Goal: Task Accomplishment & Management: Use online tool/utility

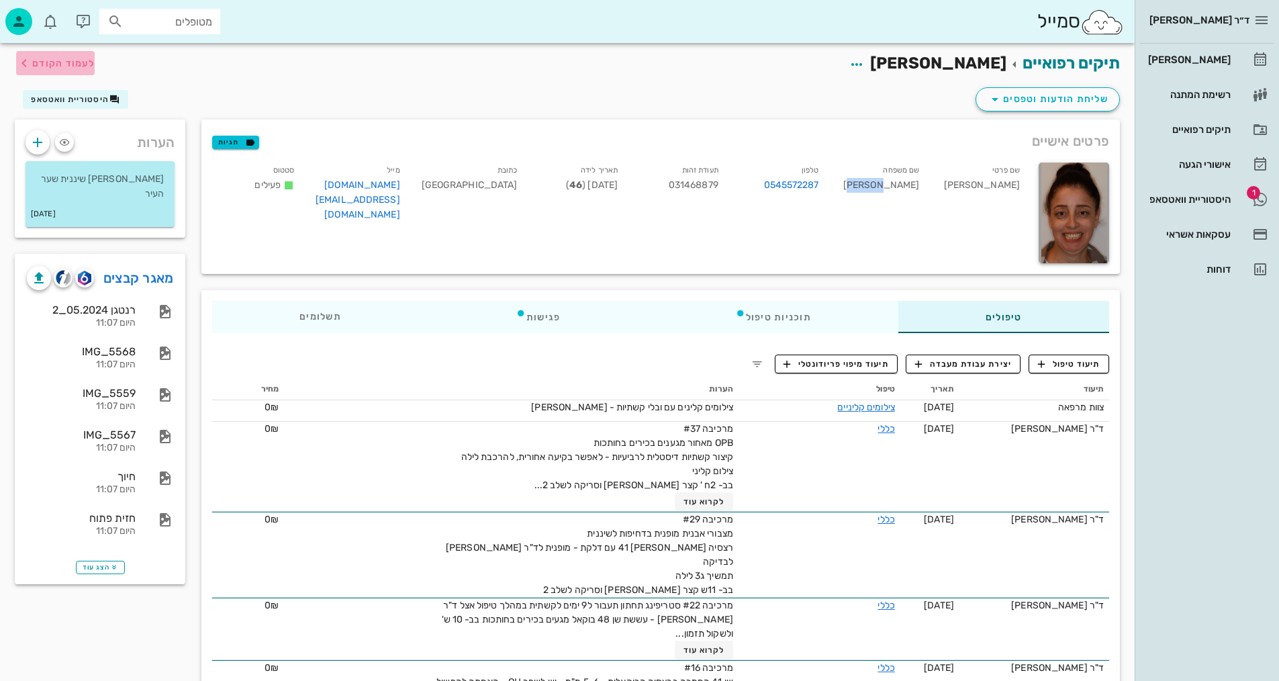
click at [86, 62] on span "לעמוד הקודם" at bounding box center [63, 63] width 62 height 11
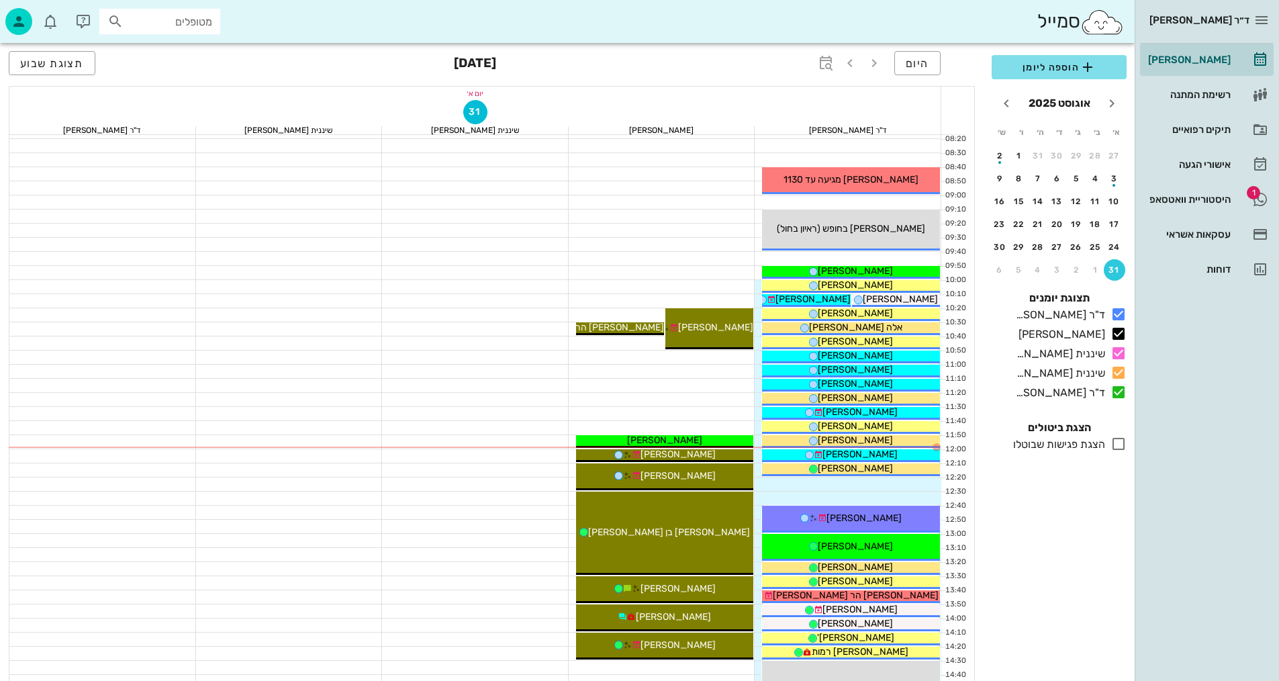
scroll to position [134, 0]
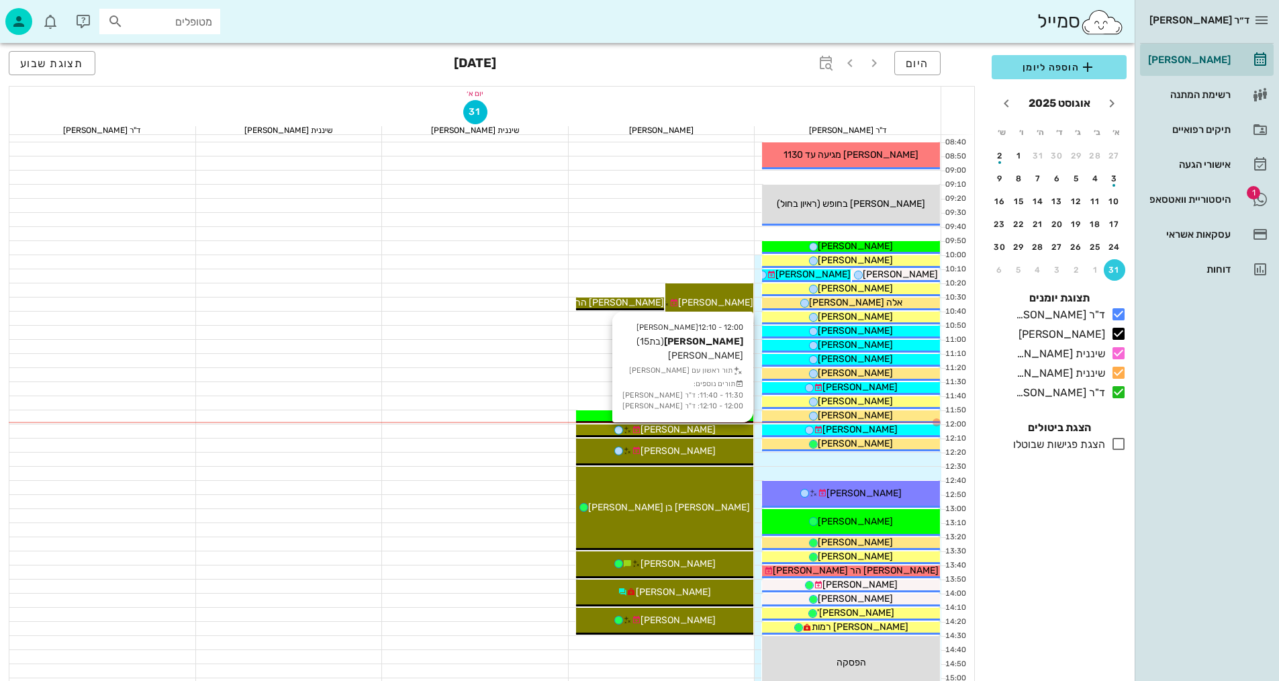
click at [675, 424] on span "[PERSON_NAME]" at bounding box center [677, 429] width 75 height 11
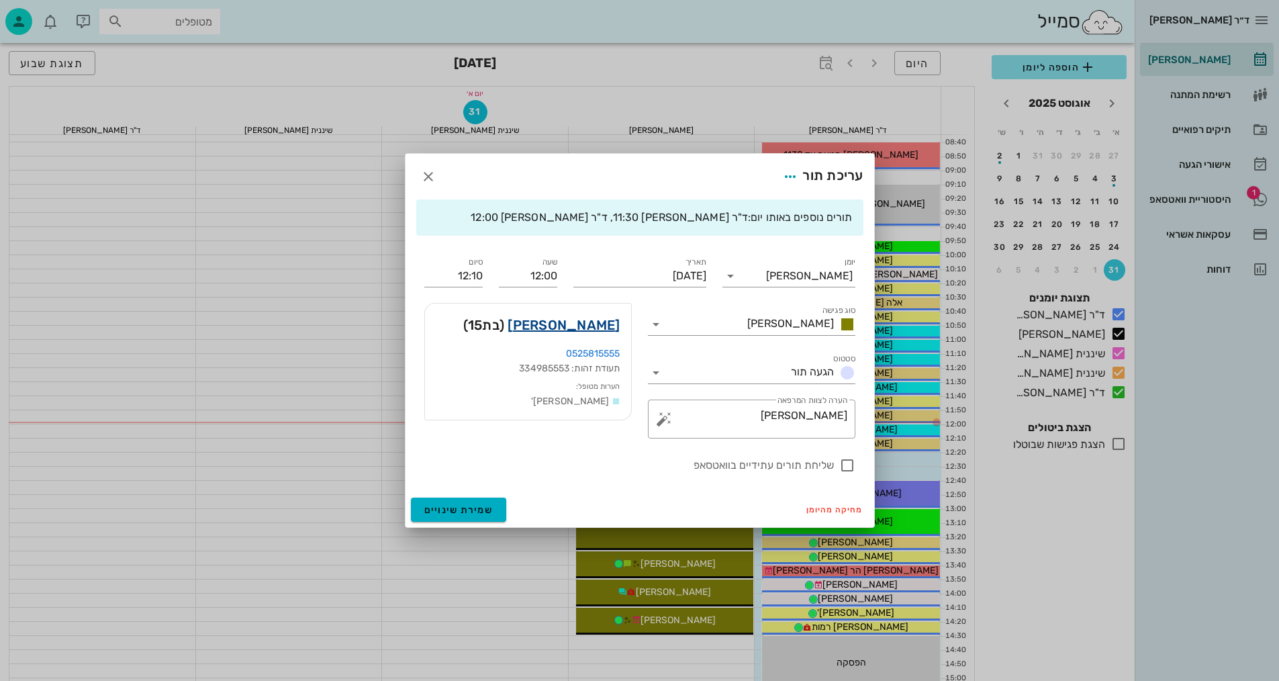
click at [606, 324] on link "[PERSON_NAME]" at bounding box center [564, 324] width 112 height 21
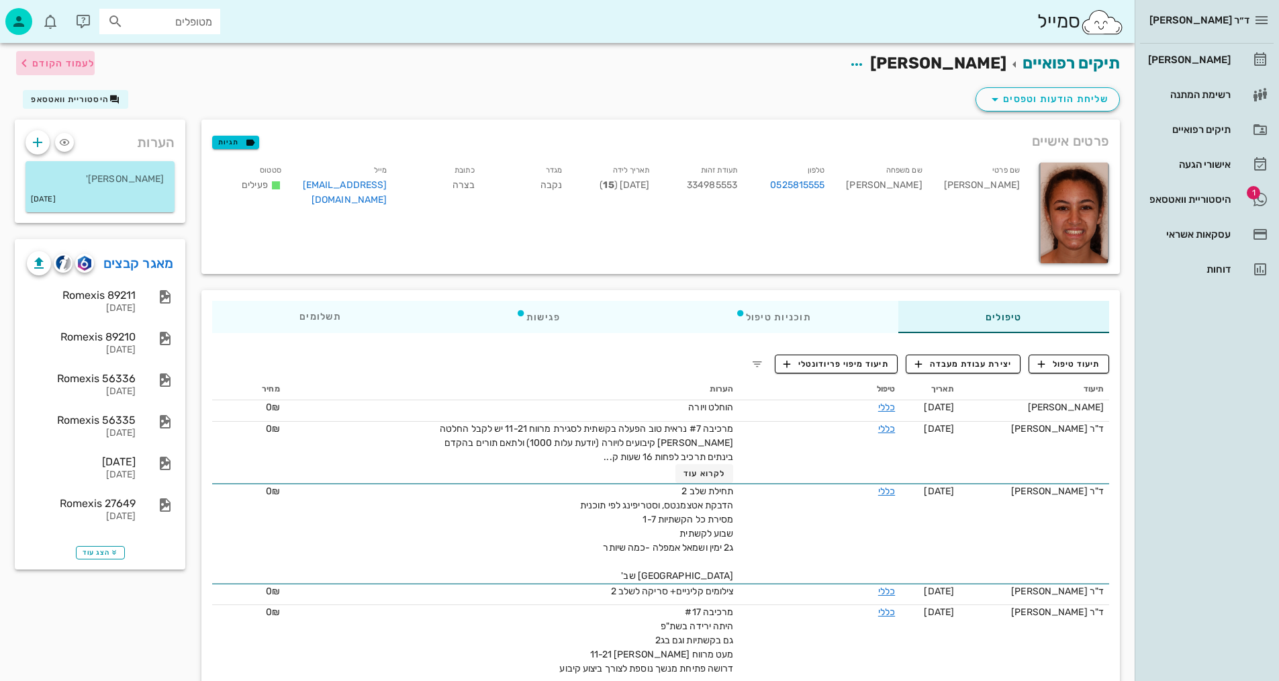
click at [59, 64] on span "לעמוד הקודם" at bounding box center [63, 63] width 62 height 11
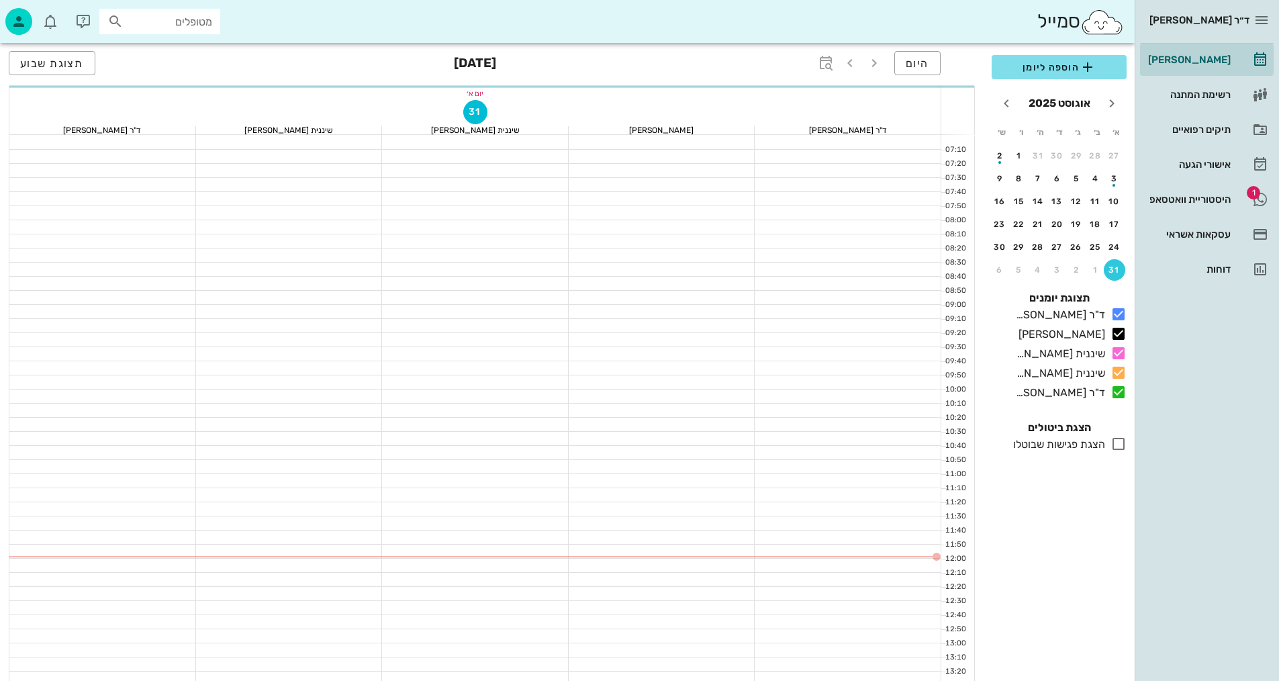
scroll to position [134, 0]
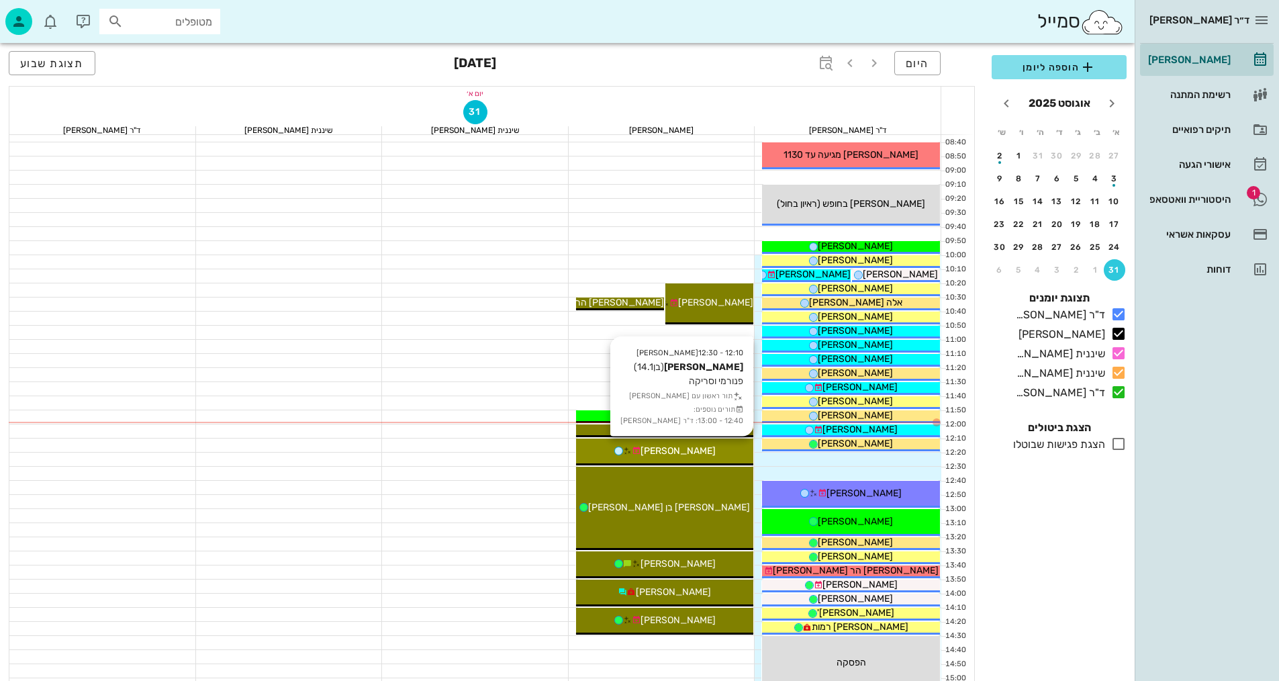
click at [717, 442] on div "12:10 - 12:30 [PERSON_NAME] (בן 14.1 ) פנורמי וסריקה תור ראשון עם [PERSON_NAME]…" at bounding box center [665, 451] width 178 height 27
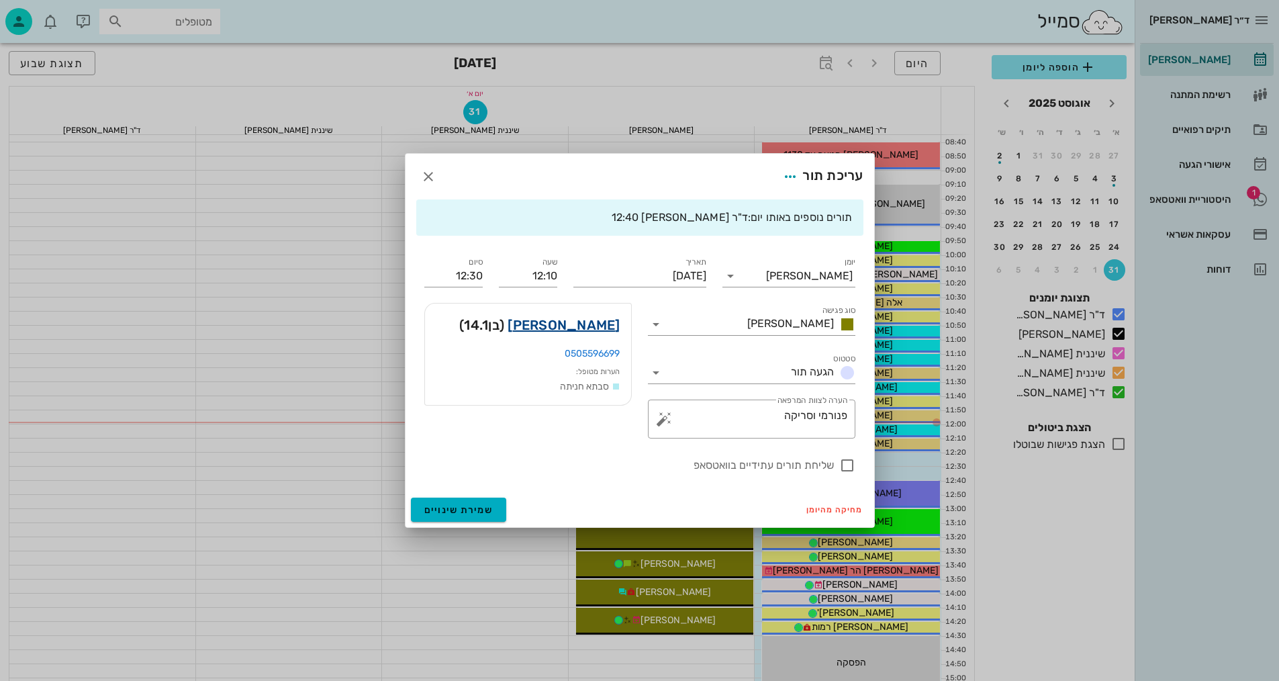
click at [604, 328] on link "[PERSON_NAME]" at bounding box center [564, 324] width 112 height 21
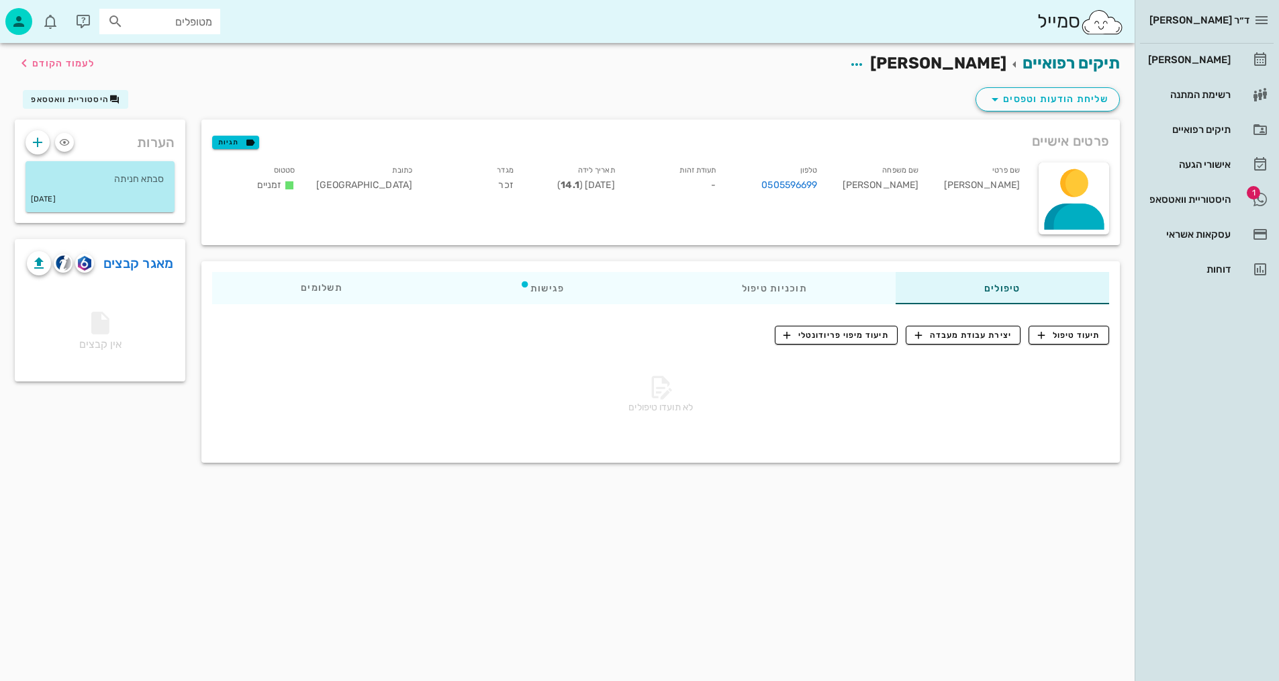
click at [1057, 140] on span "פרטים אישיים" at bounding box center [1070, 140] width 77 height 21
click at [85, 264] on img "button" at bounding box center [84, 263] width 13 height 15
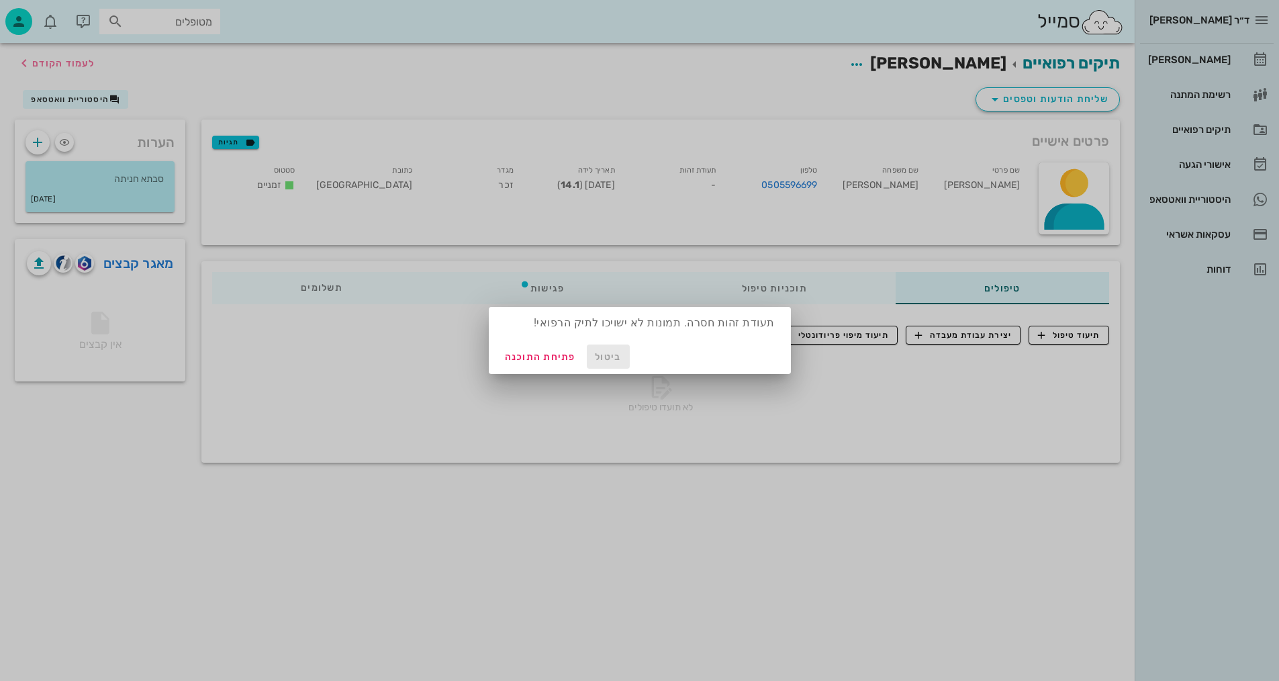
click at [601, 360] on span "ביטול" at bounding box center [608, 356] width 32 height 11
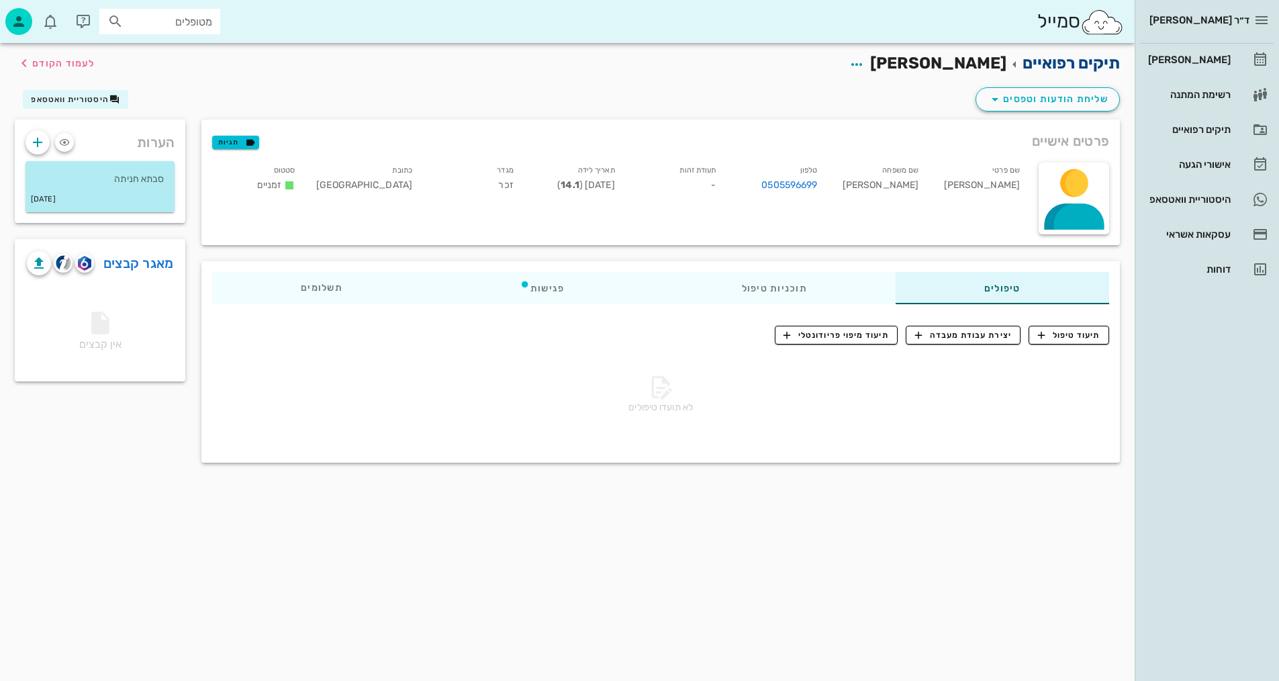
click at [1067, 63] on link "תיקים רפואיים" at bounding box center [1070, 63] width 97 height 19
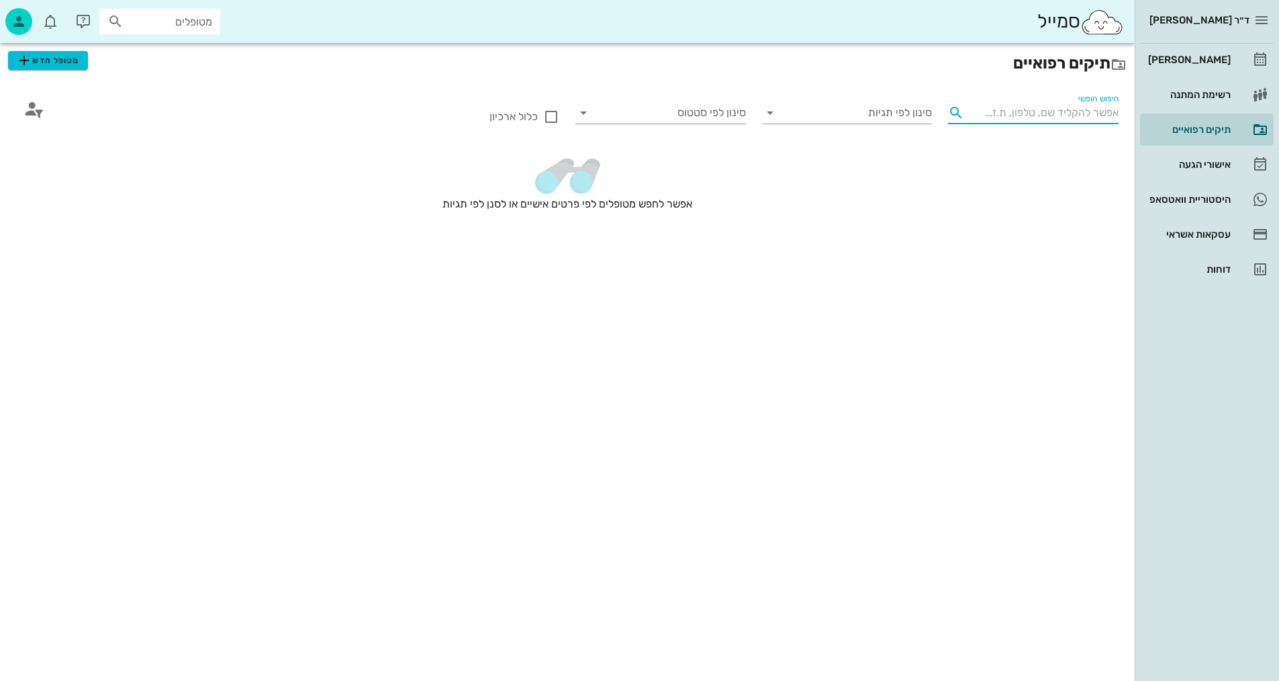
click at [1067, 117] on input "חיפוש חופשי" at bounding box center [1043, 112] width 149 height 21
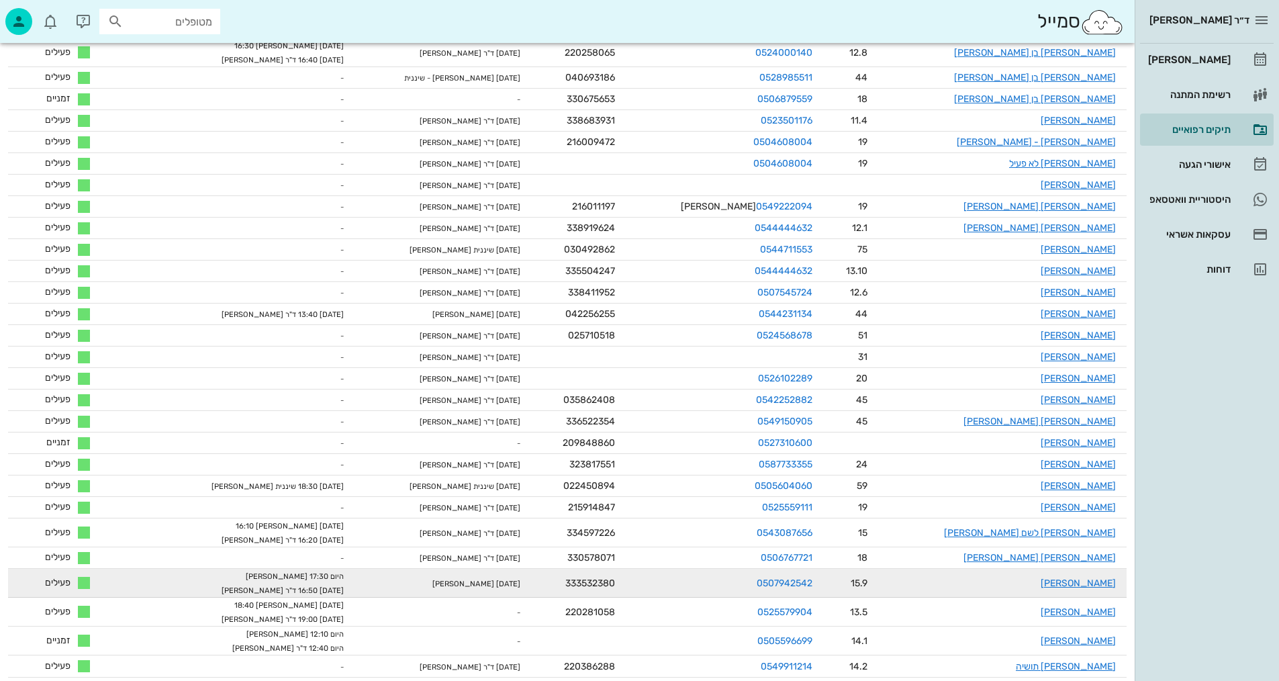
scroll to position [240, 0]
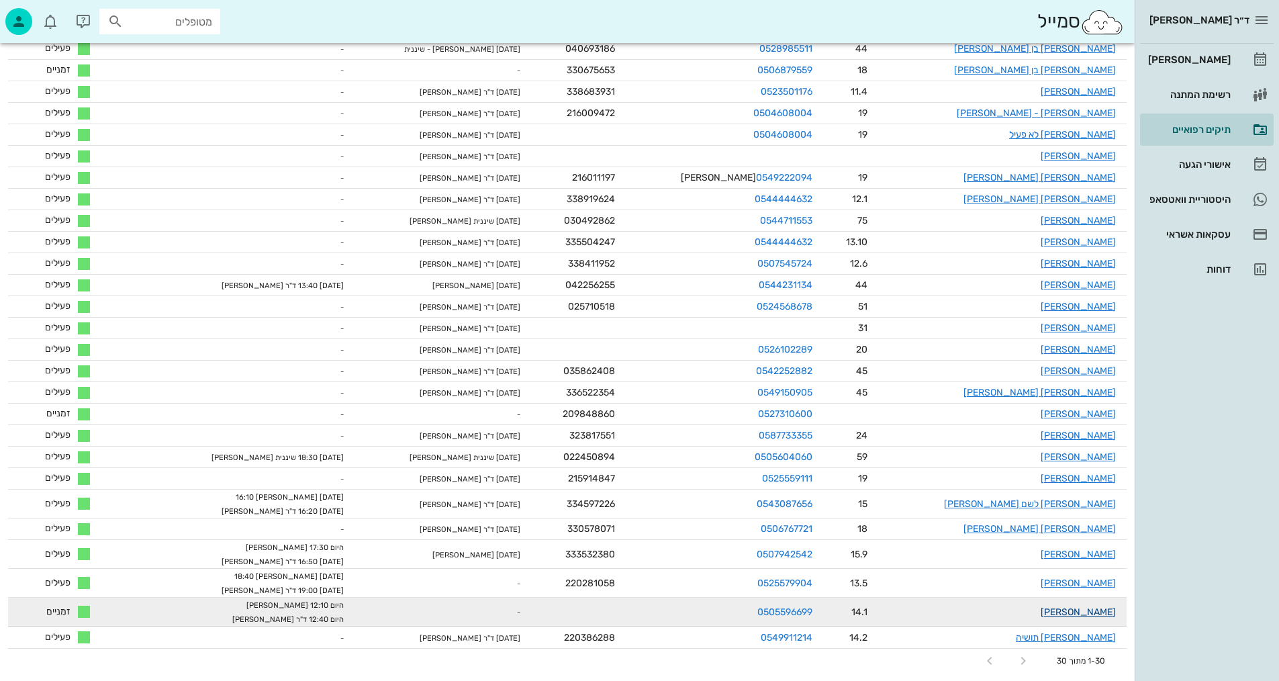
type input "[PERSON_NAME]"
click at [1091, 612] on link "[PERSON_NAME]" at bounding box center [1078, 611] width 75 height 11
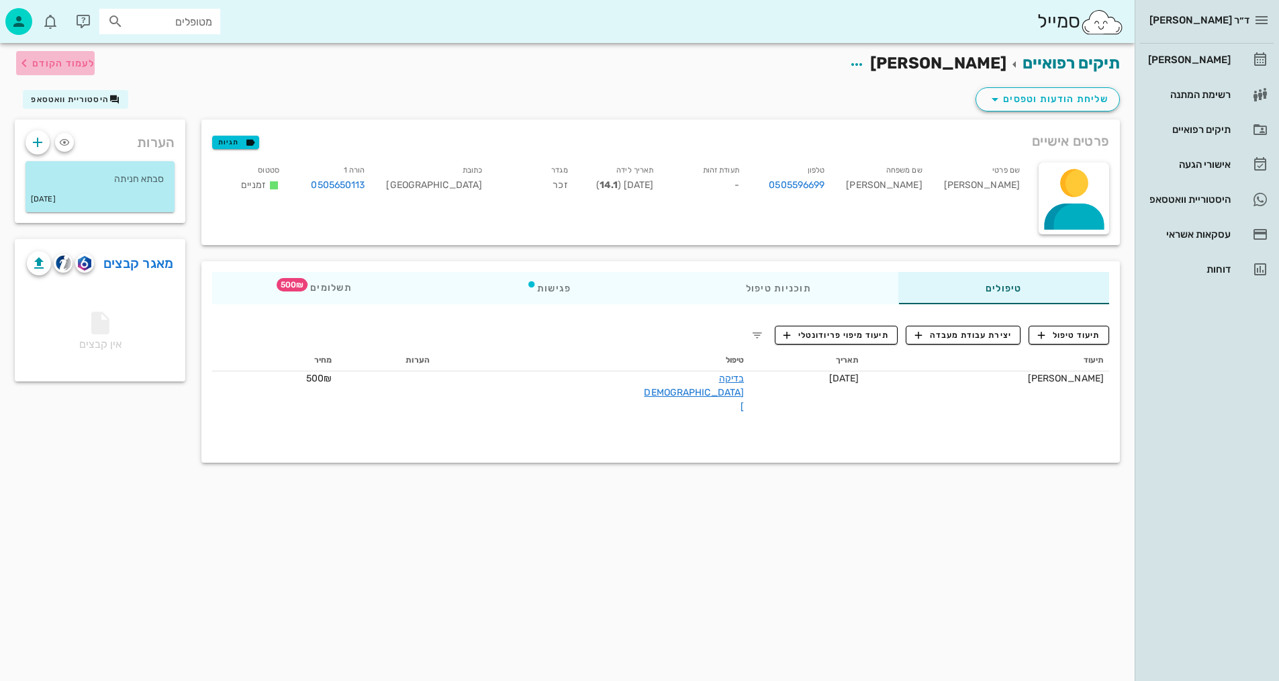
click at [68, 66] on span "לעמוד הקודם" at bounding box center [63, 63] width 62 height 11
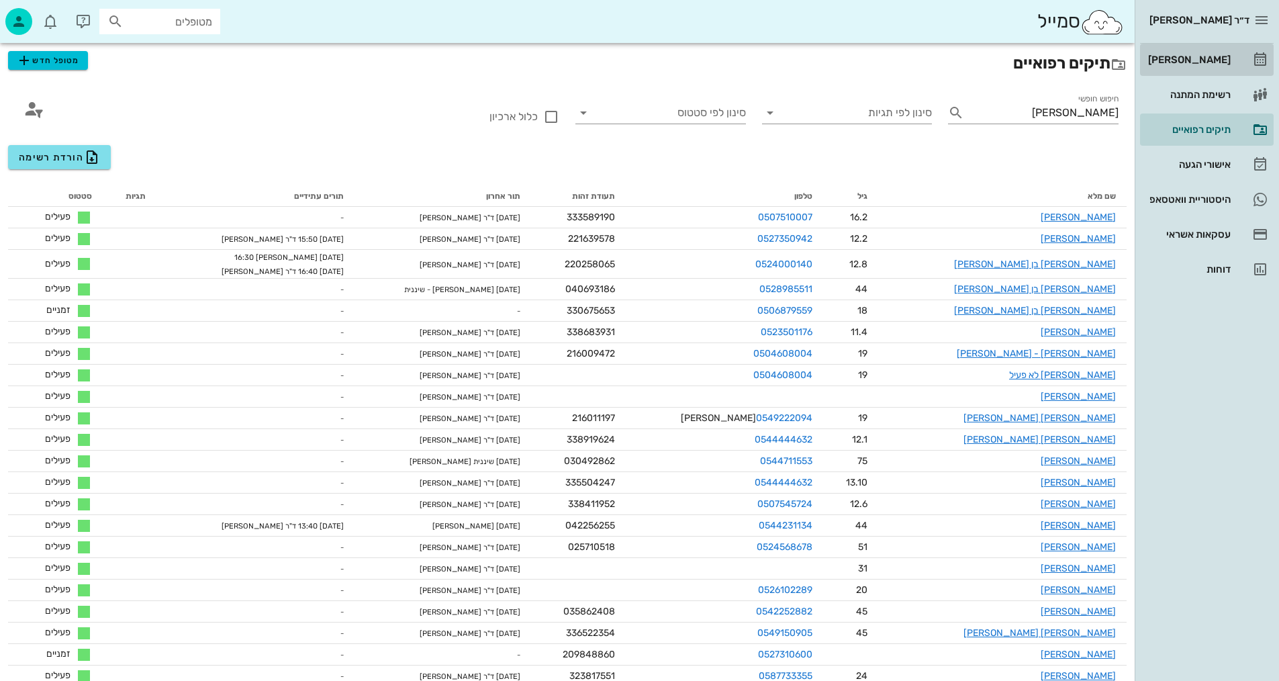
click at [1203, 62] on div "[PERSON_NAME]" at bounding box center [1187, 59] width 85 height 11
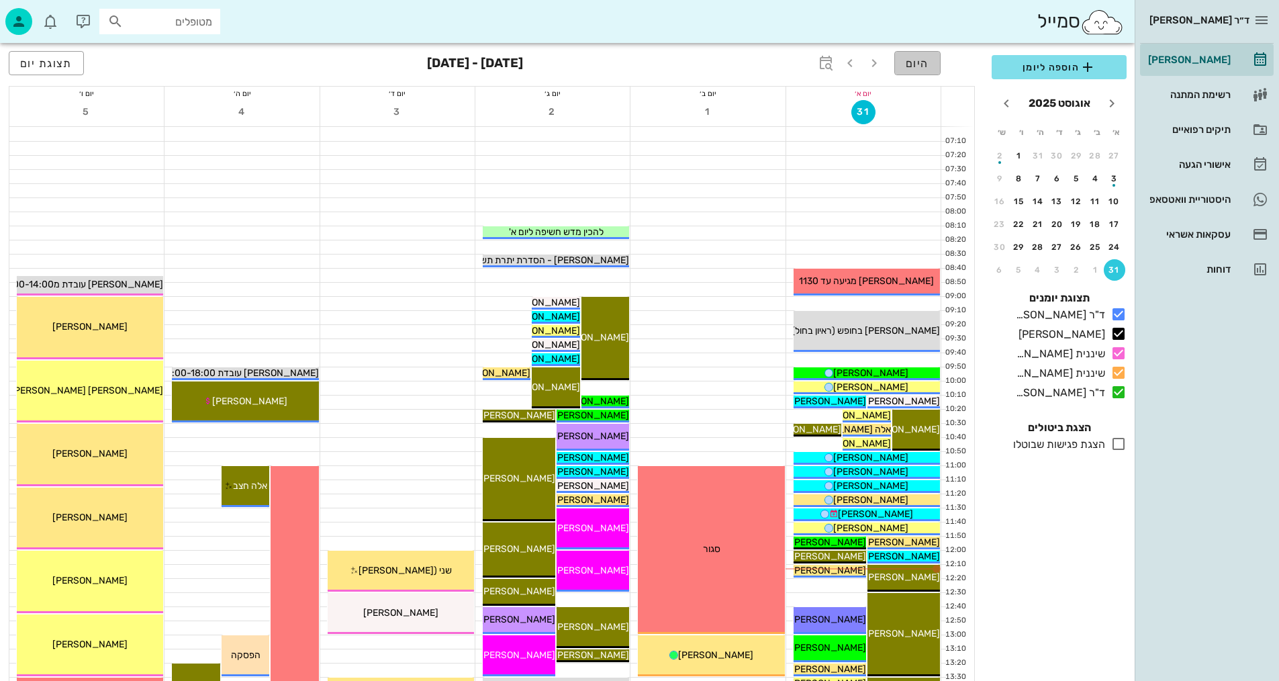
click at [928, 59] on span "היום" at bounding box center [917, 63] width 23 height 13
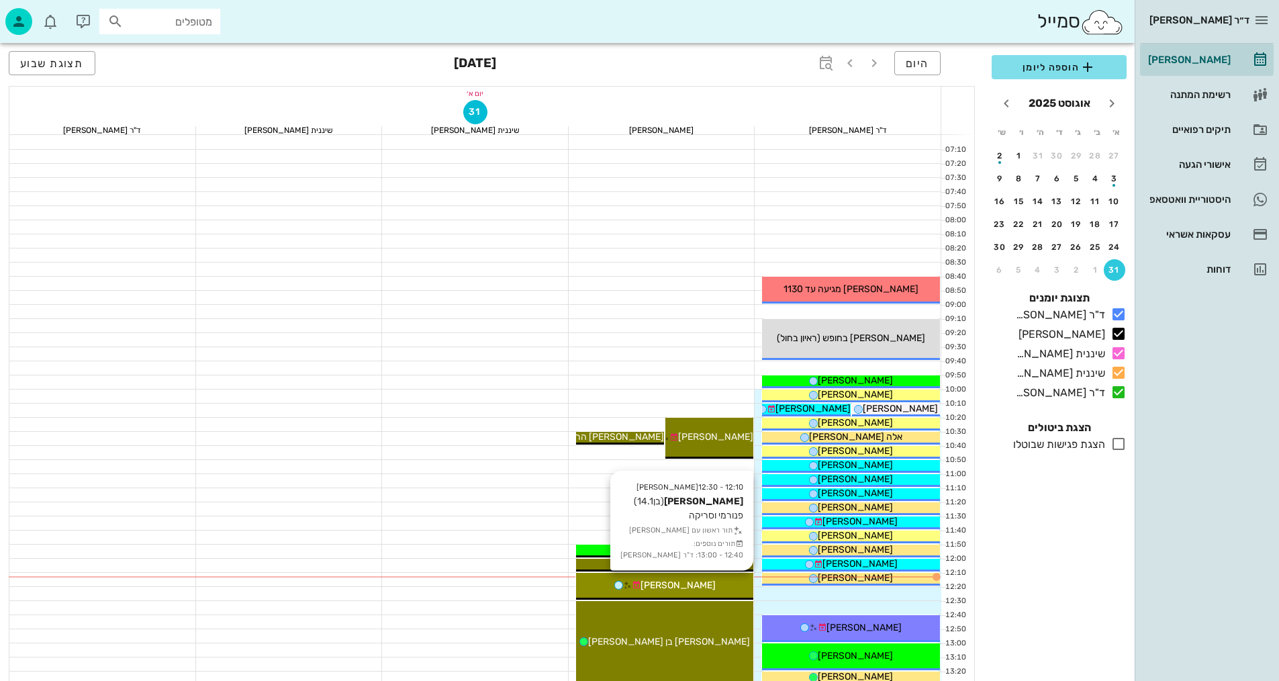
click at [695, 586] on span "[PERSON_NAME]" at bounding box center [677, 584] width 75 height 11
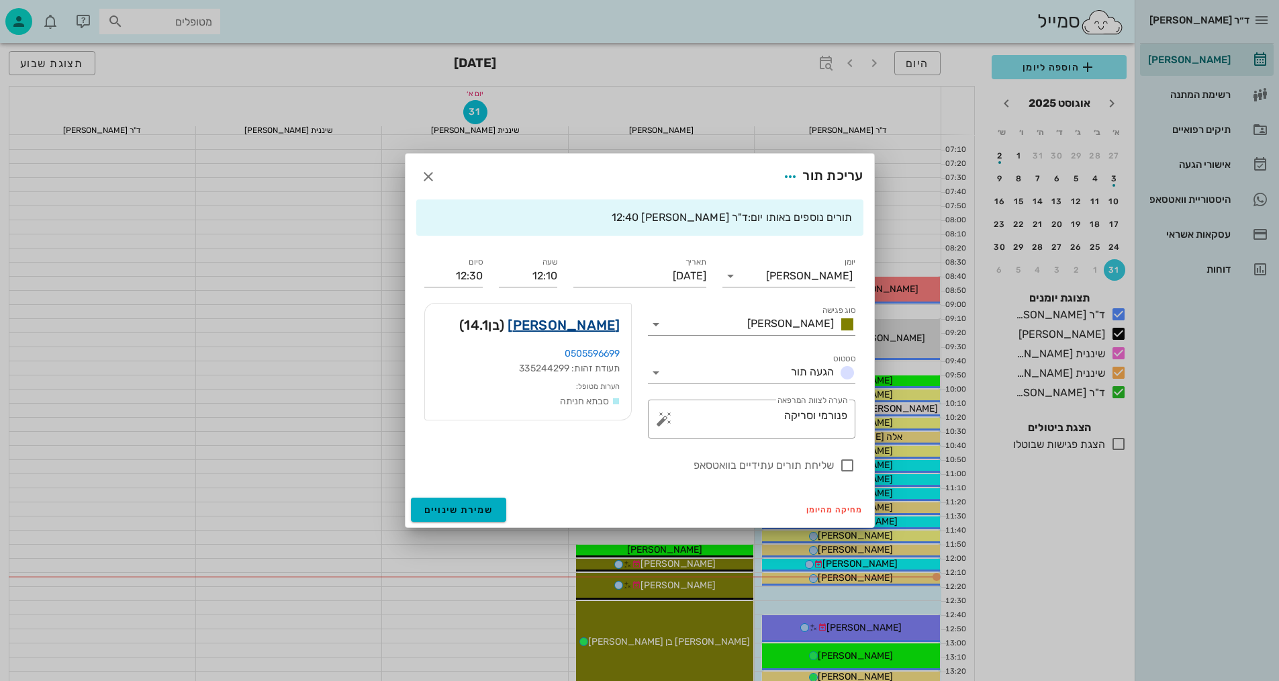
click at [601, 319] on link "[PERSON_NAME]" at bounding box center [564, 324] width 112 height 21
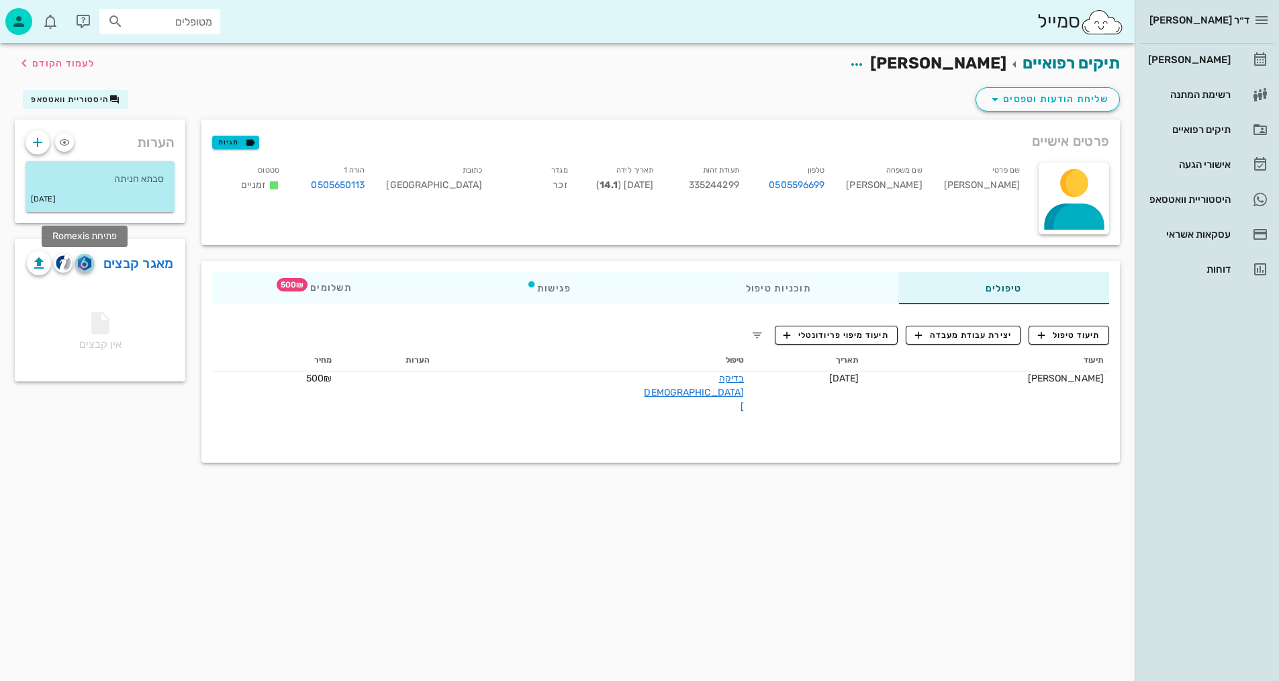
click at [84, 269] on img "button" at bounding box center [84, 263] width 13 height 15
click at [1067, 336] on span "תיעוד טיפול" at bounding box center [1069, 335] width 62 height 12
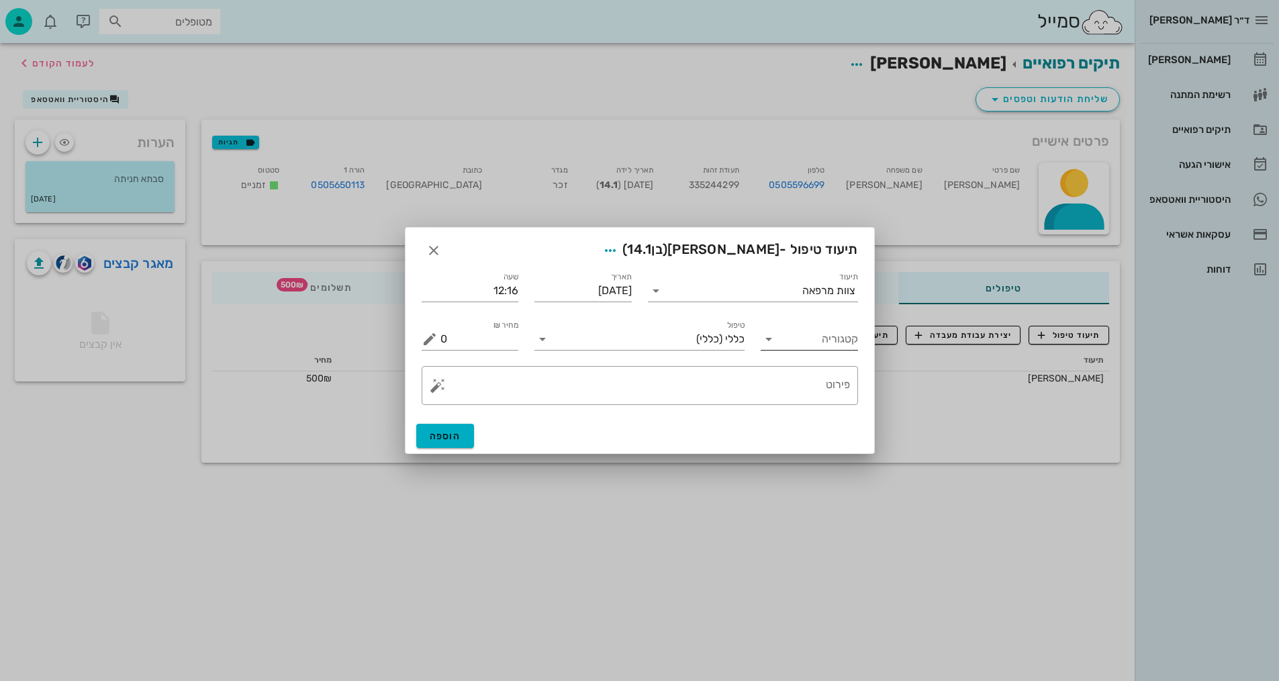
click at [811, 334] on input "קטגוריה" at bounding box center [820, 338] width 76 height 21
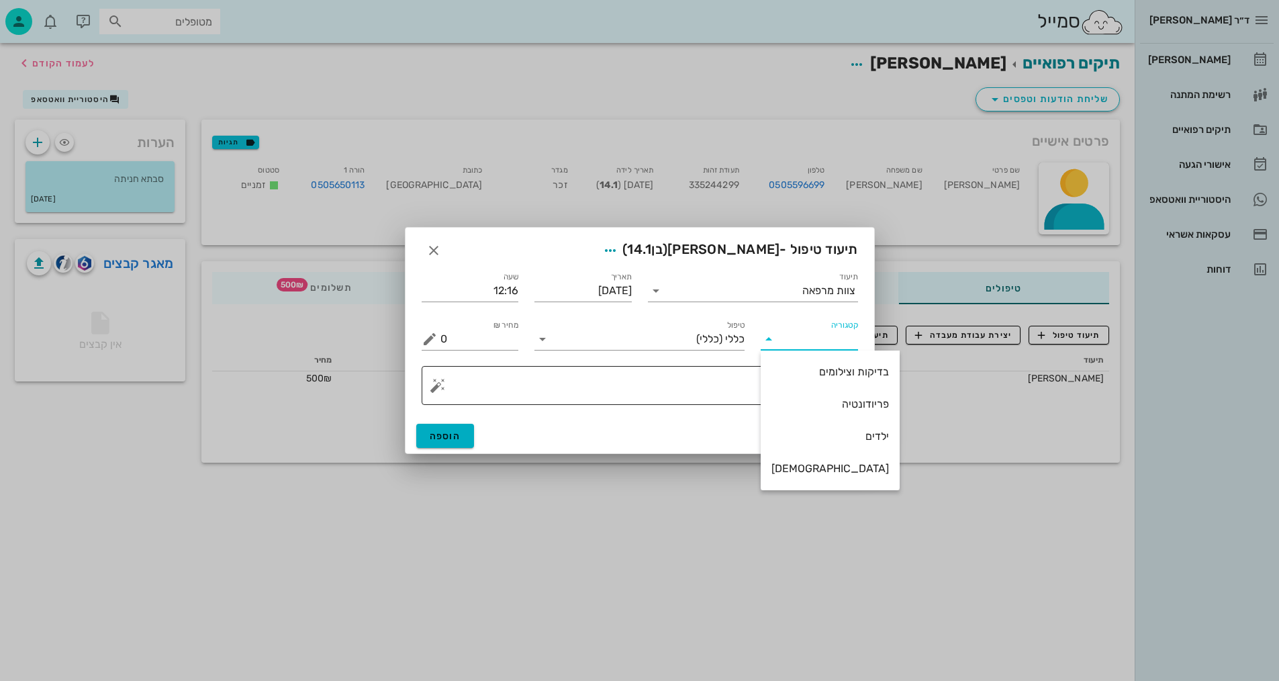
click at [822, 369] on div "בדיקות וצילומים" at bounding box center [829, 371] width 117 height 13
type input "בדיקות וצילומים"
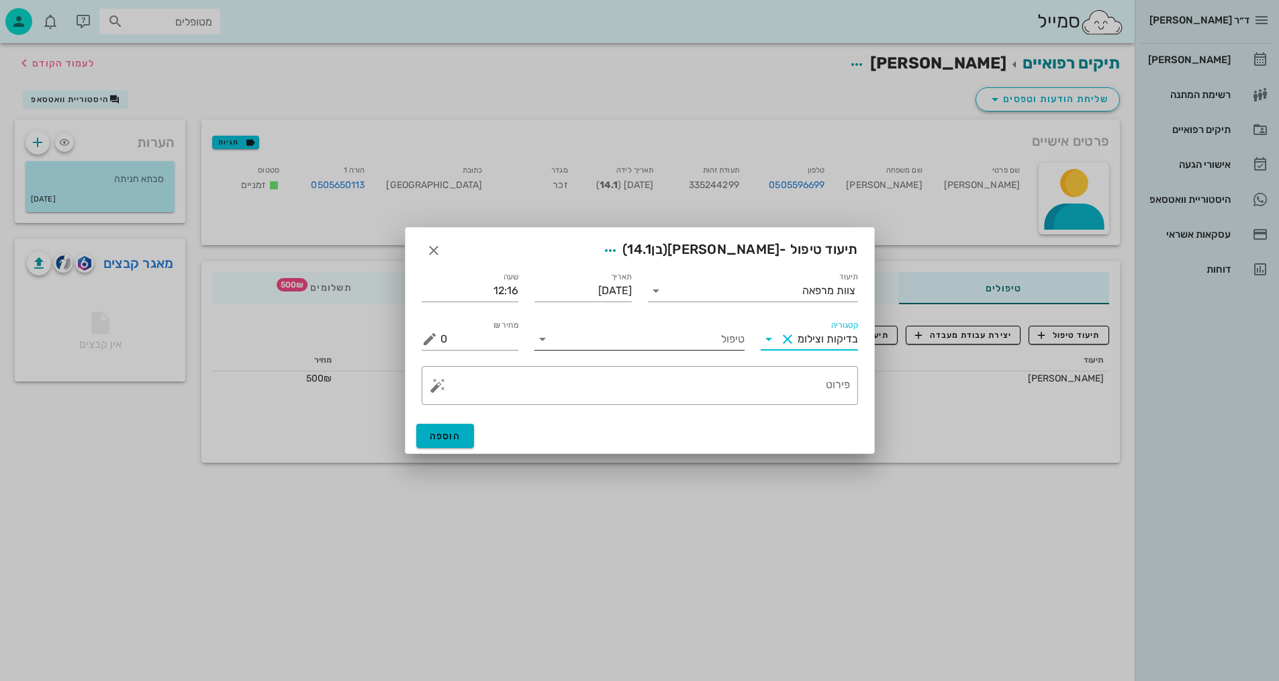
click at [728, 344] on input "טיפול" at bounding box center [648, 338] width 191 height 21
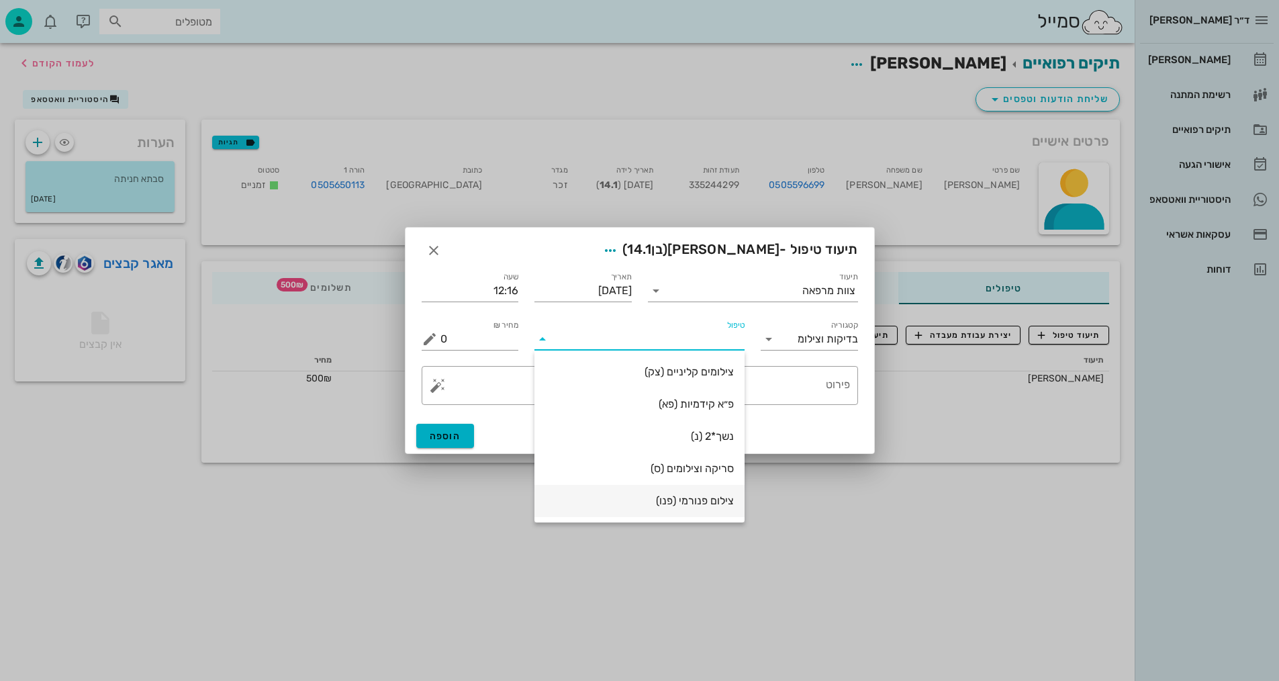
click at [708, 505] on div "צילום פנורמי (פנו)" at bounding box center [639, 500] width 189 height 13
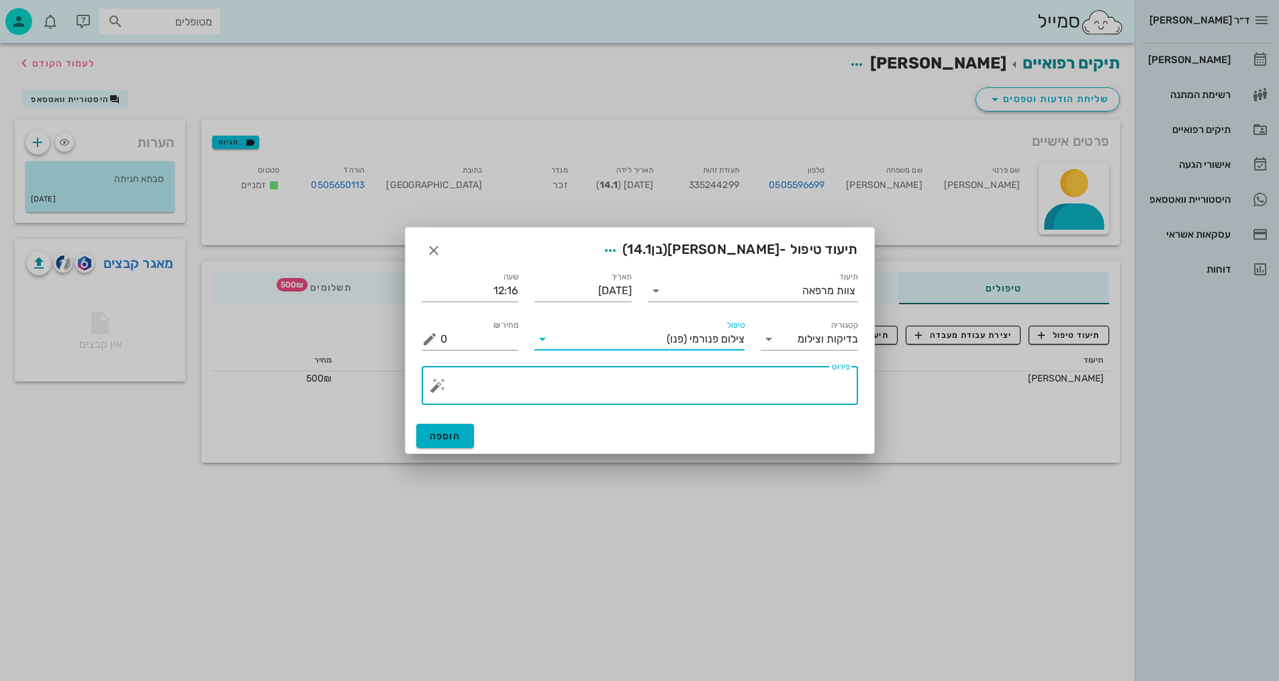
click at [828, 387] on textarea "פירוט" at bounding box center [645, 389] width 410 height 32
type textarea "פנורמי, [PERSON_NAME], וצילום אפליקציה -[PERSON_NAME]"
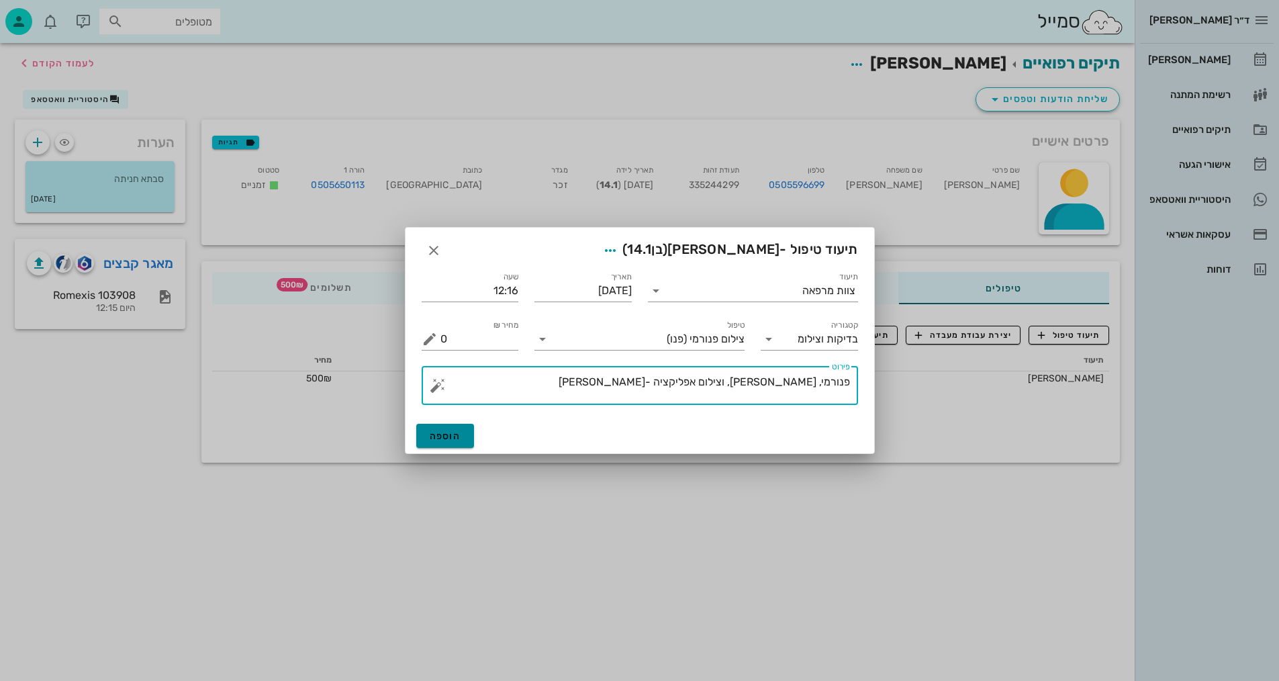
click at [452, 434] on span "הוספה" at bounding box center [446, 435] width 32 height 11
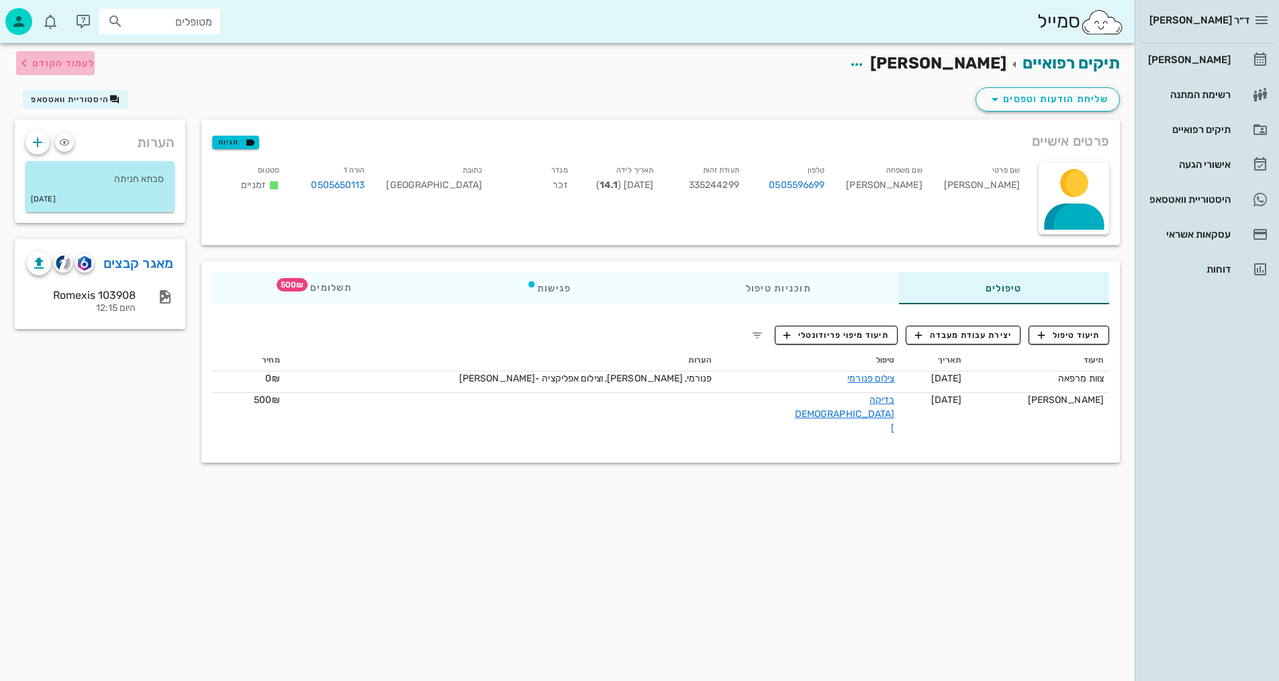
click at [57, 54] on button "לעמוד הקודם" at bounding box center [55, 63] width 79 height 24
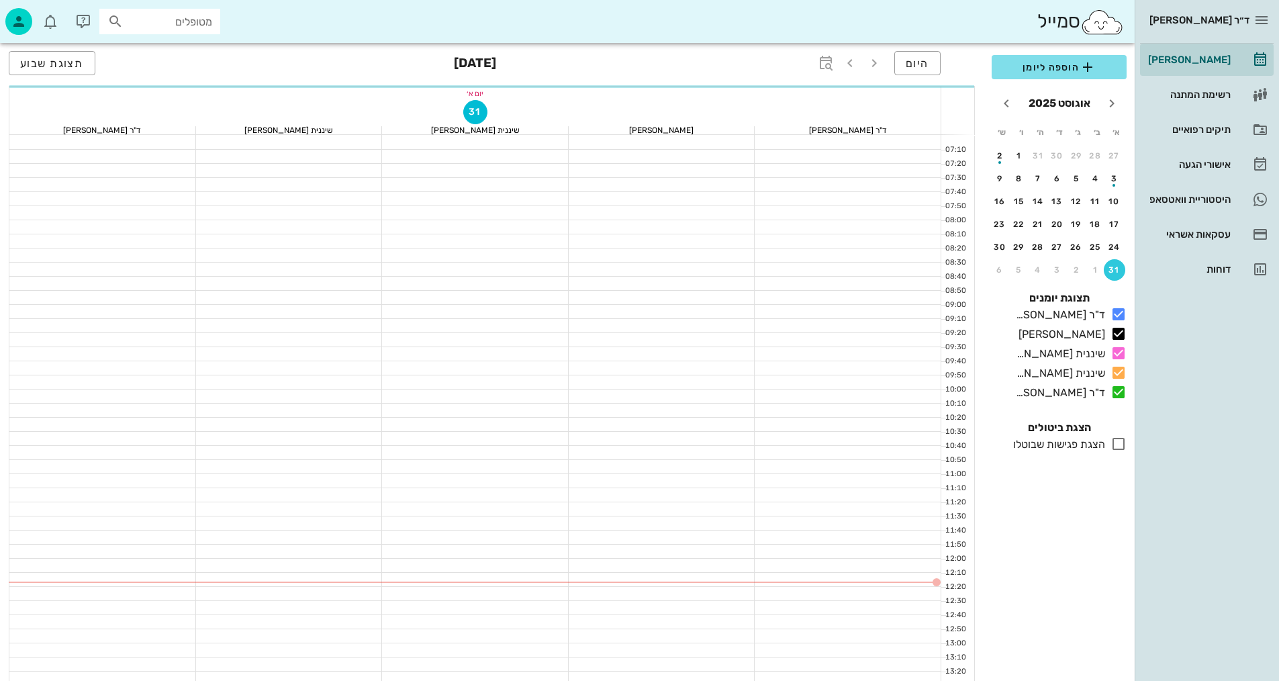
scroll to position [240, 0]
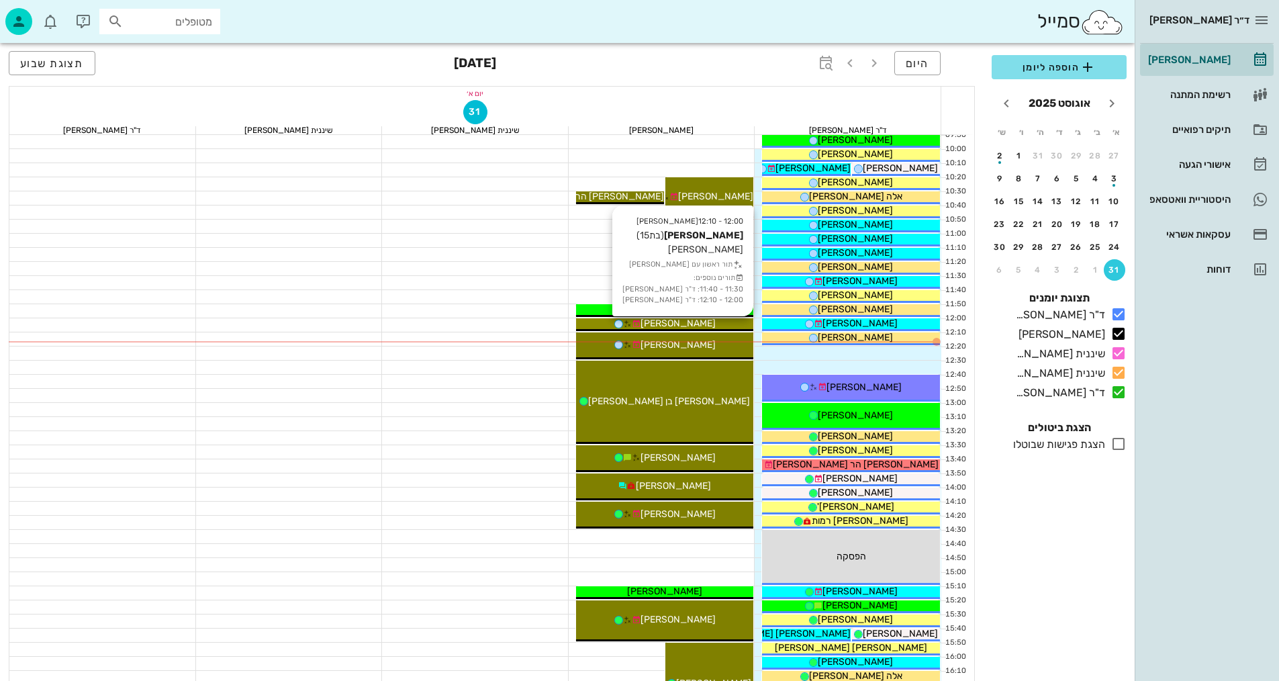
click at [705, 321] on div "[PERSON_NAME]" at bounding box center [665, 323] width 178 height 14
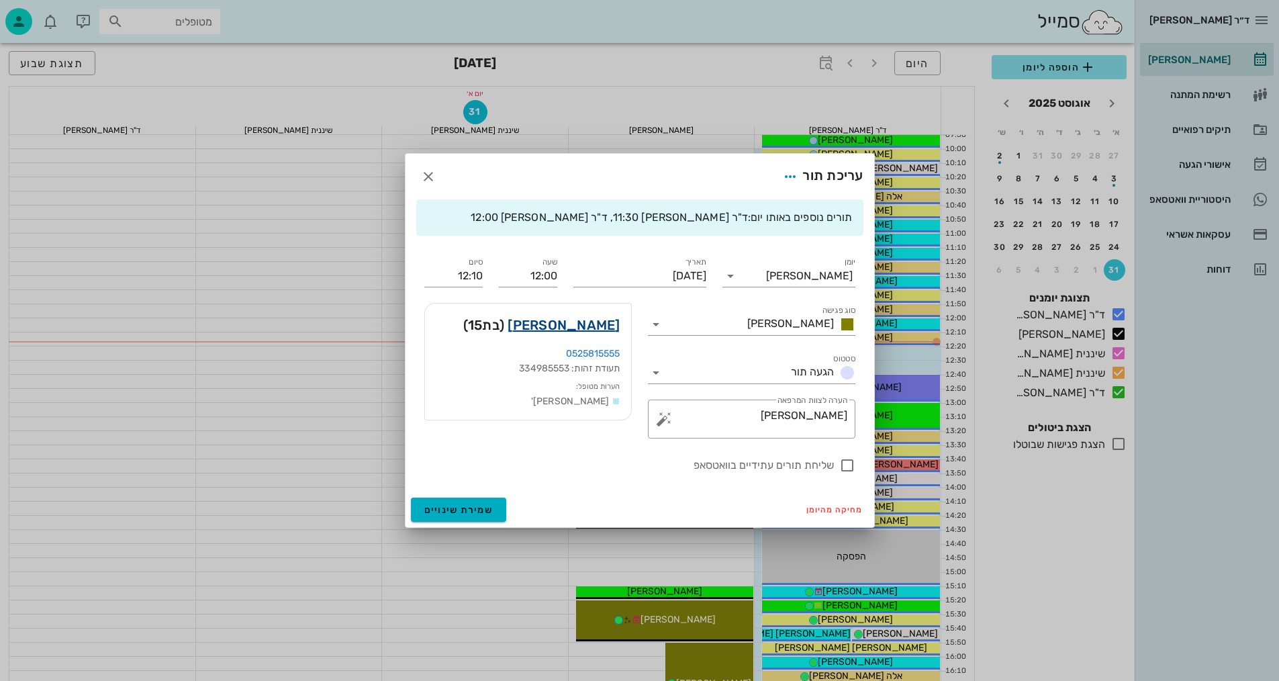
click at [577, 331] on link "[PERSON_NAME]" at bounding box center [564, 324] width 112 height 21
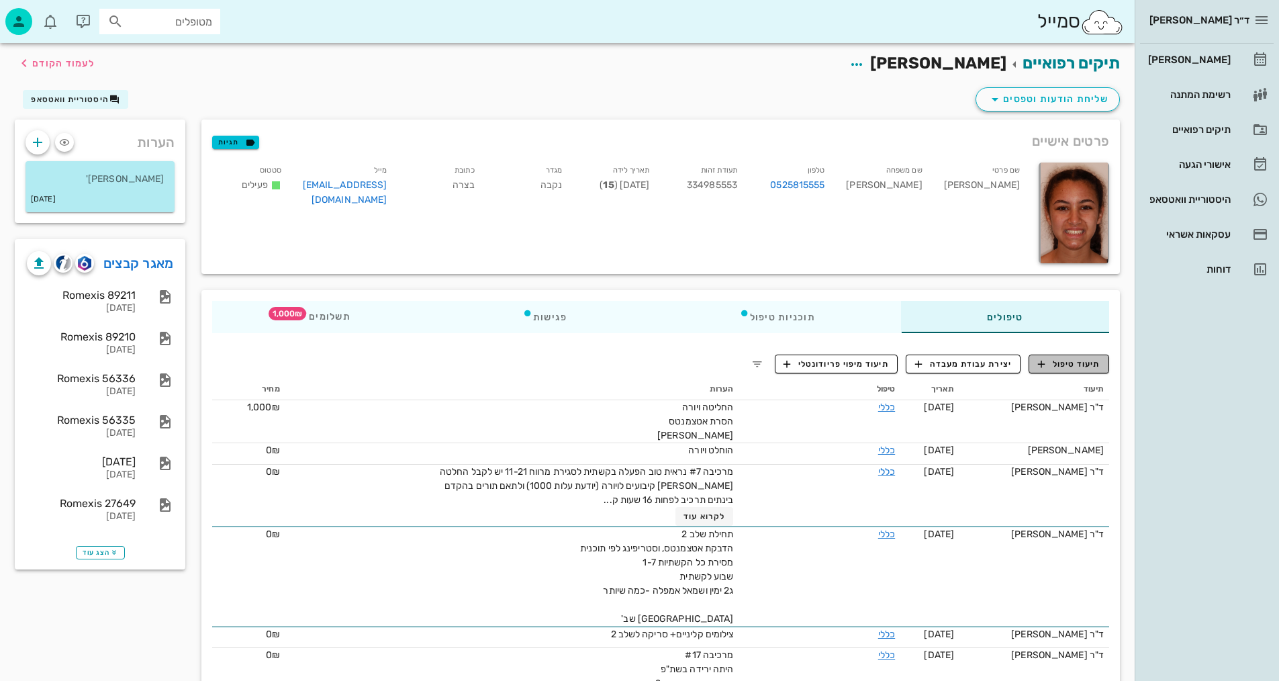
click at [1065, 370] on button "תיעוד טיפול" at bounding box center [1068, 363] width 81 height 19
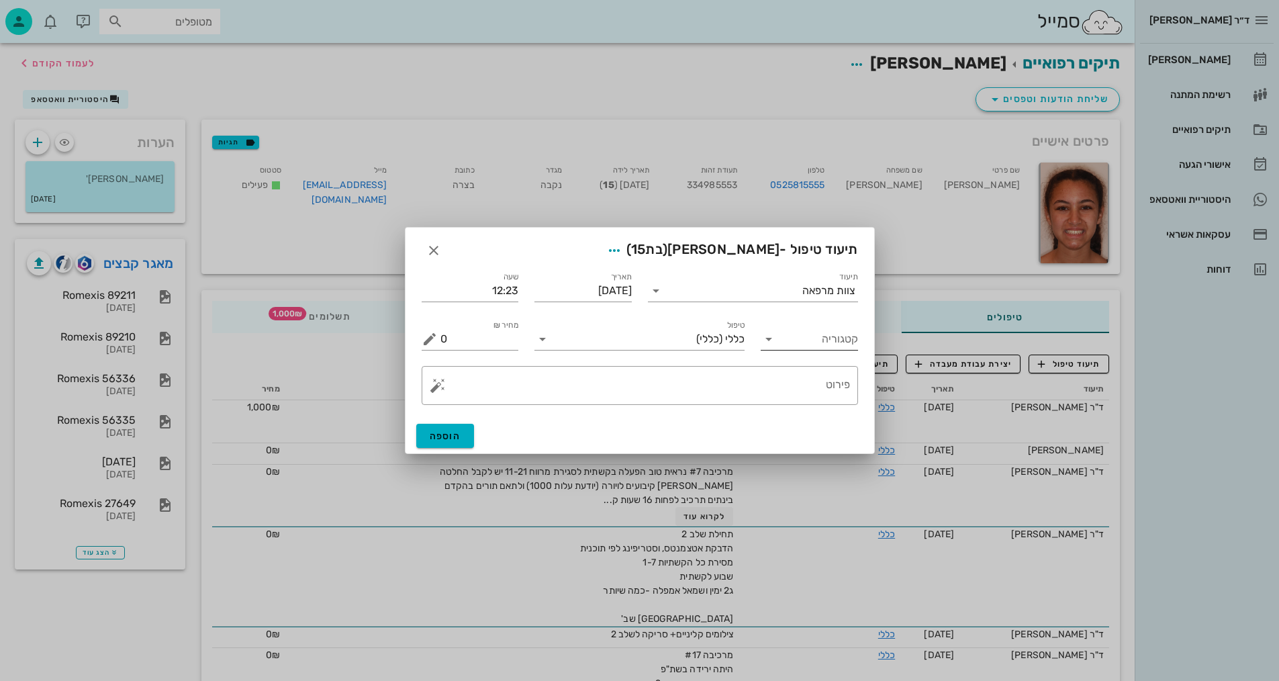
drag, startPoint x: 845, startPoint y: 341, endPoint x: 847, endPoint y: 330, distance: 11.7
click at [845, 338] on input "קטגוריה" at bounding box center [820, 338] width 76 height 21
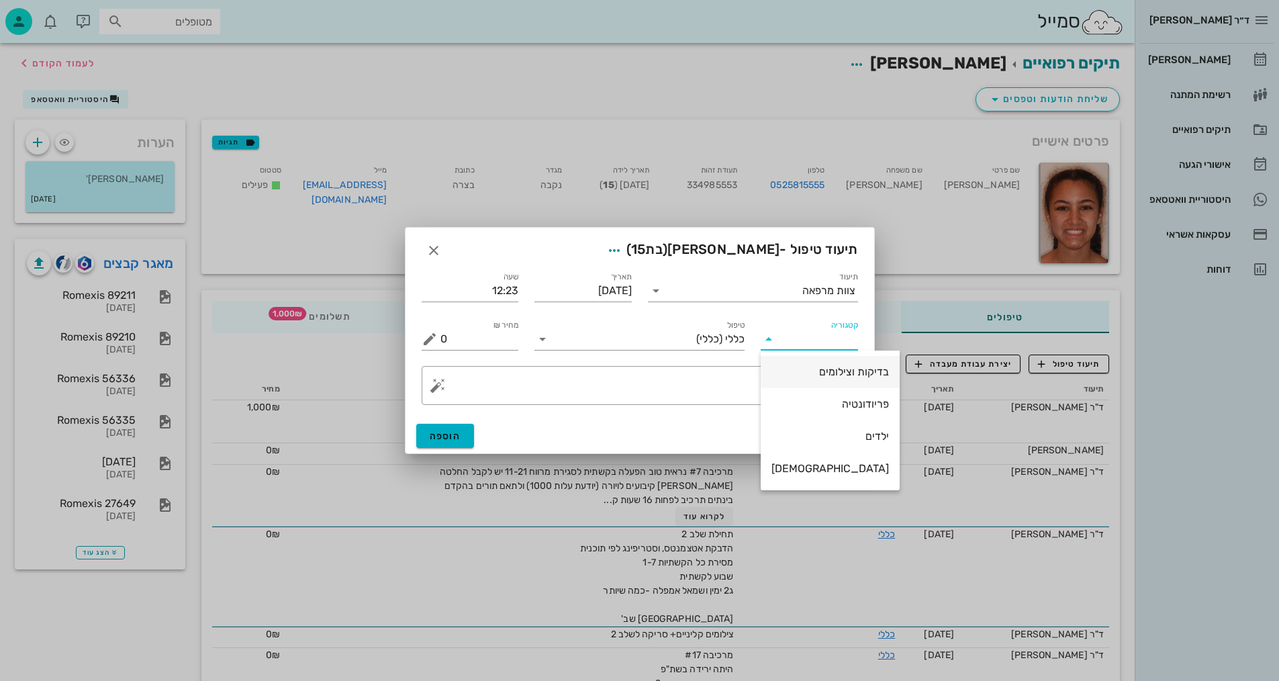
click at [822, 374] on div "בדיקות וצילומים" at bounding box center [829, 371] width 117 height 13
type input "בדיקות וצילומים"
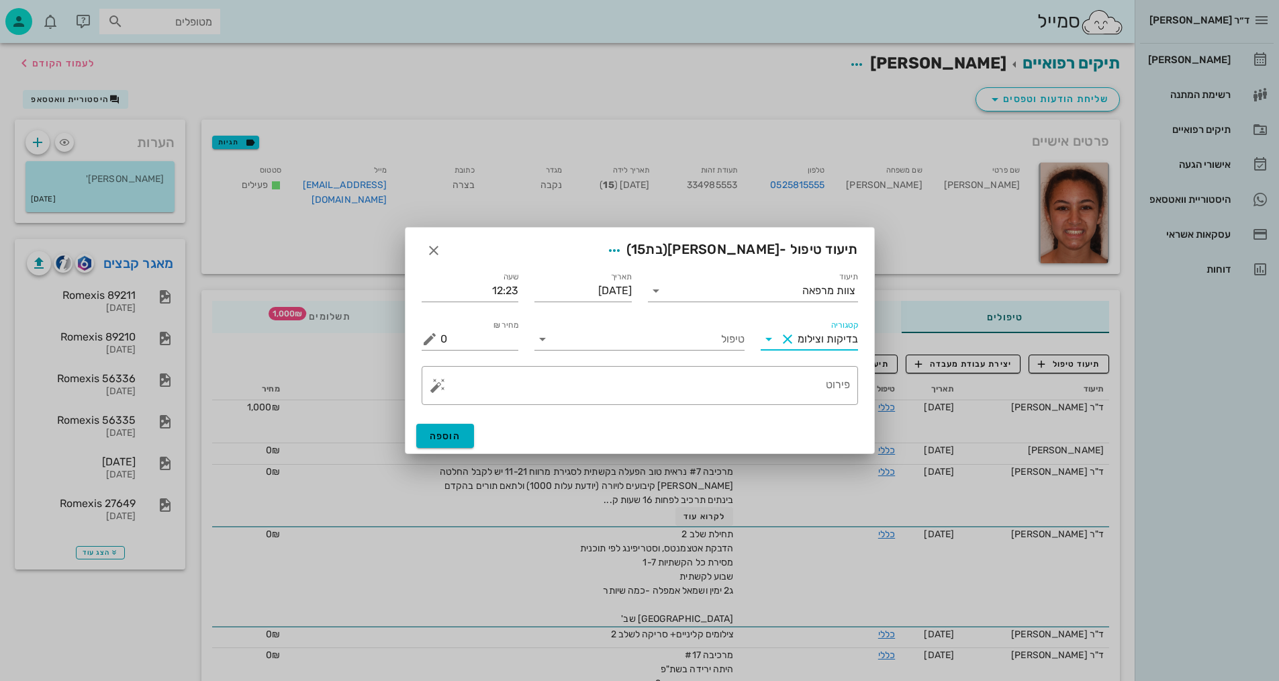
click at [840, 337] on input "בדיקות וצילומים" at bounding box center [828, 338] width 60 height 21
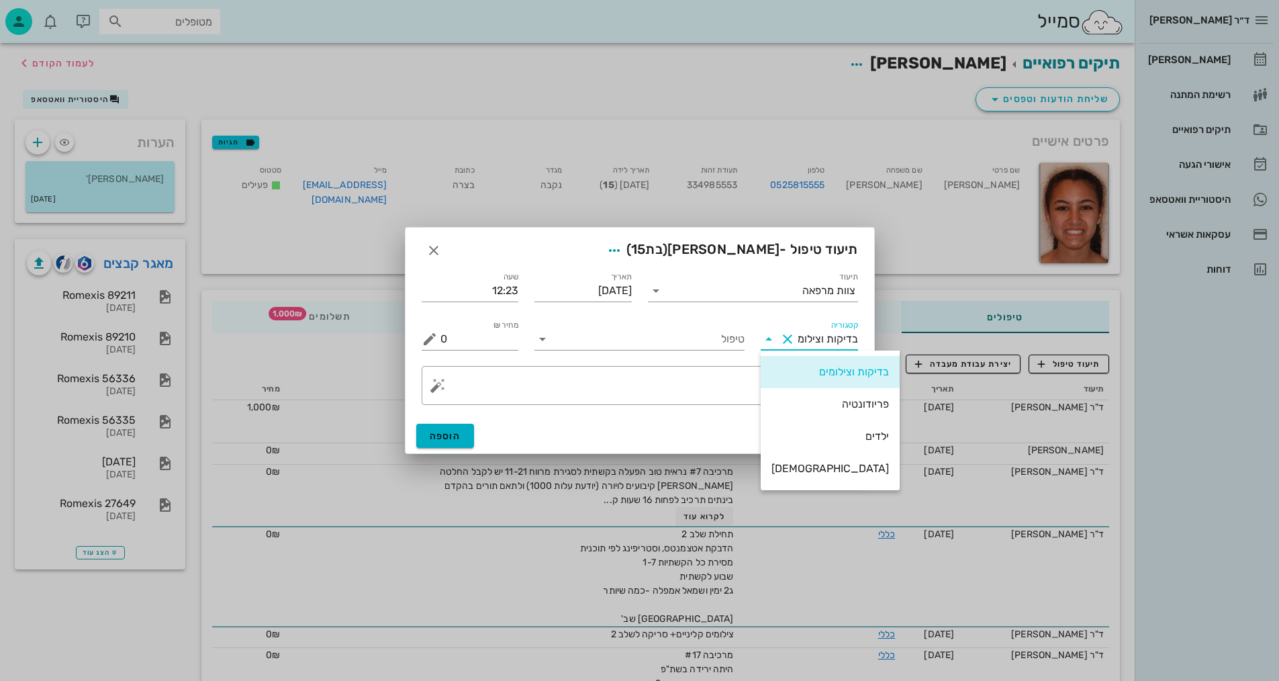
drag, startPoint x: 807, startPoint y: 371, endPoint x: 786, endPoint y: 363, distance: 22.6
click at [802, 371] on div "בדיקות וצילומים" at bounding box center [829, 371] width 117 height 13
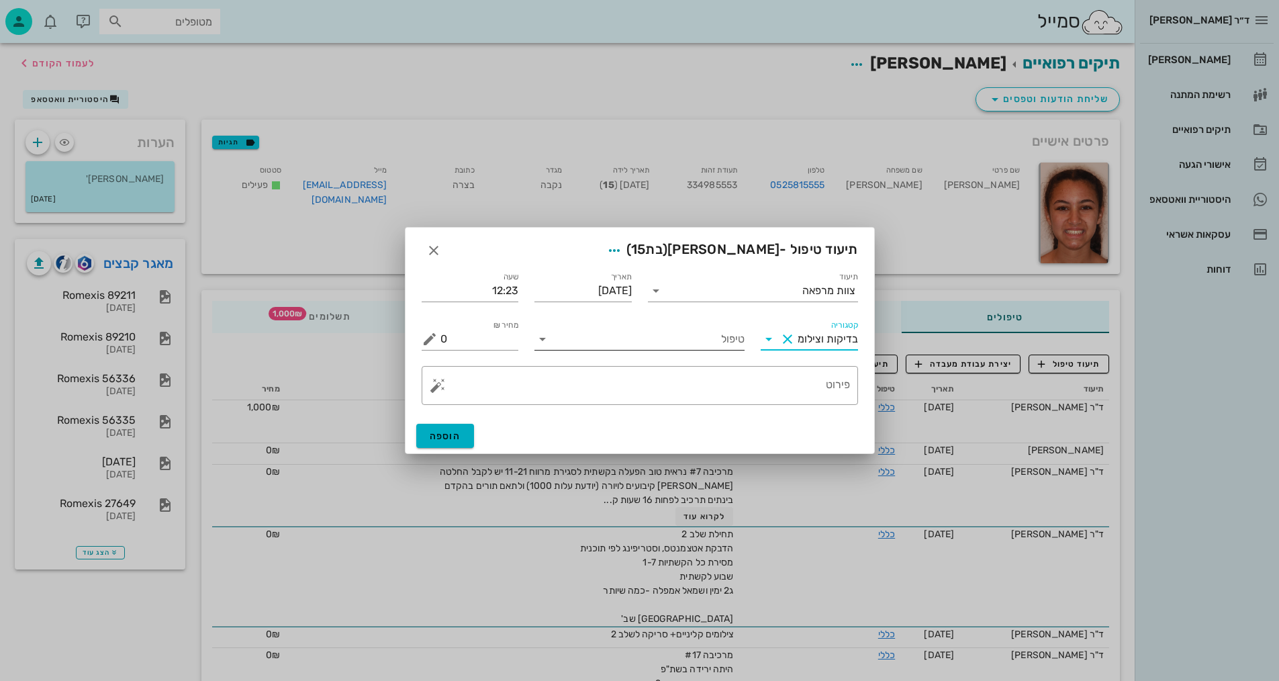
click at [733, 338] on input "טיפול" at bounding box center [648, 338] width 191 height 21
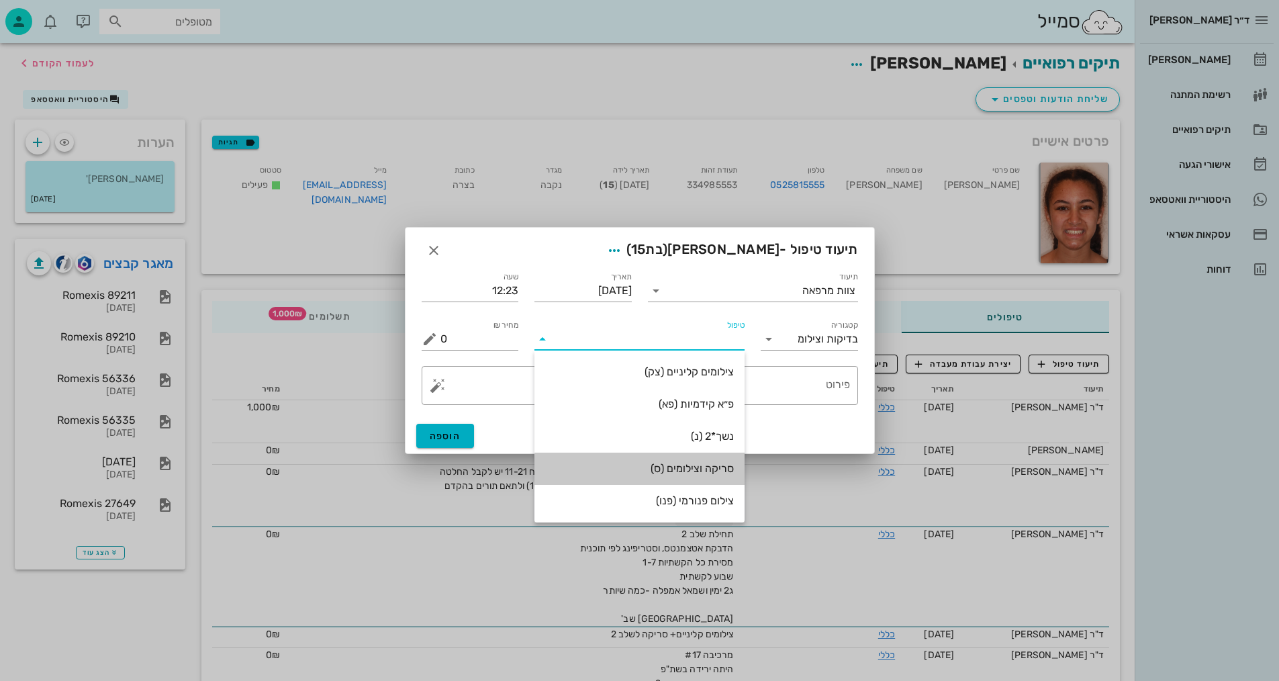
drag, startPoint x: 714, startPoint y: 456, endPoint x: 737, endPoint y: 443, distance: 26.1
click at [715, 456] on div "סריקה וצילומים (ס)" at bounding box center [639, 468] width 189 height 29
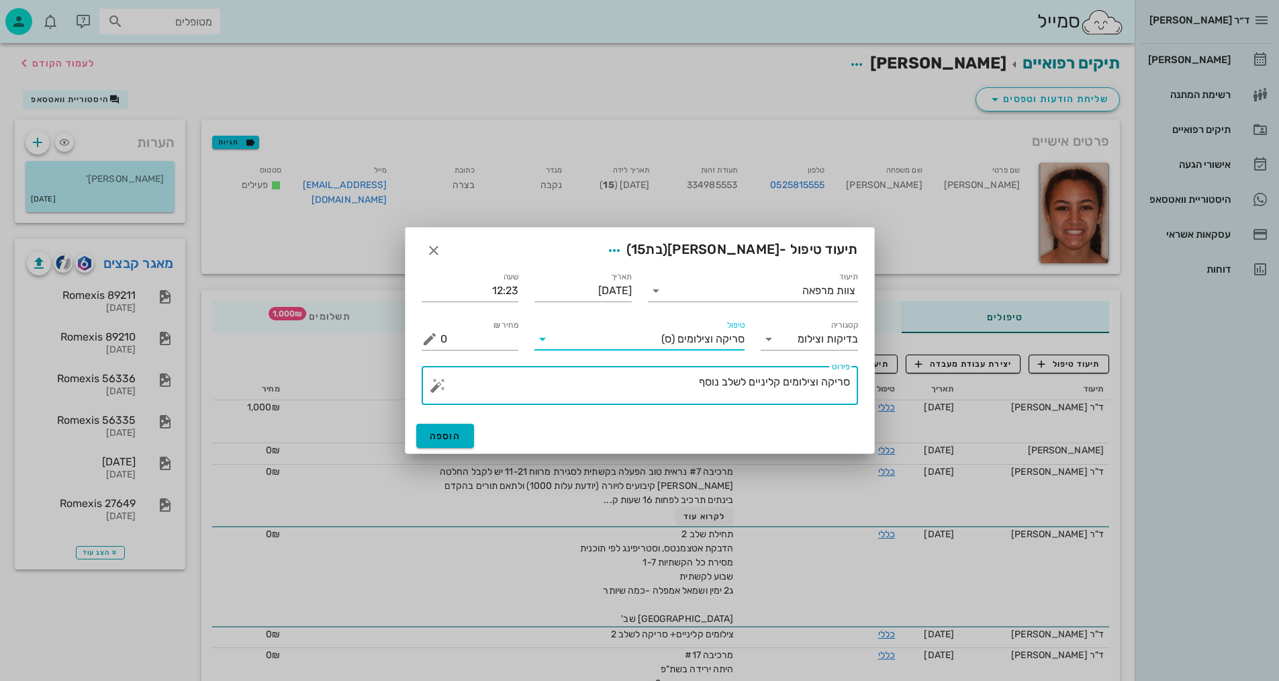
drag, startPoint x: 697, startPoint y: 384, endPoint x: 816, endPoint y: 385, distance: 118.8
click at [816, 384] on textarea "סריקה וצילומים קליניים לשלב נוסף" at bounding box center [645, 389] width 410 height 32
type textarea "[PERSON_NAME]"
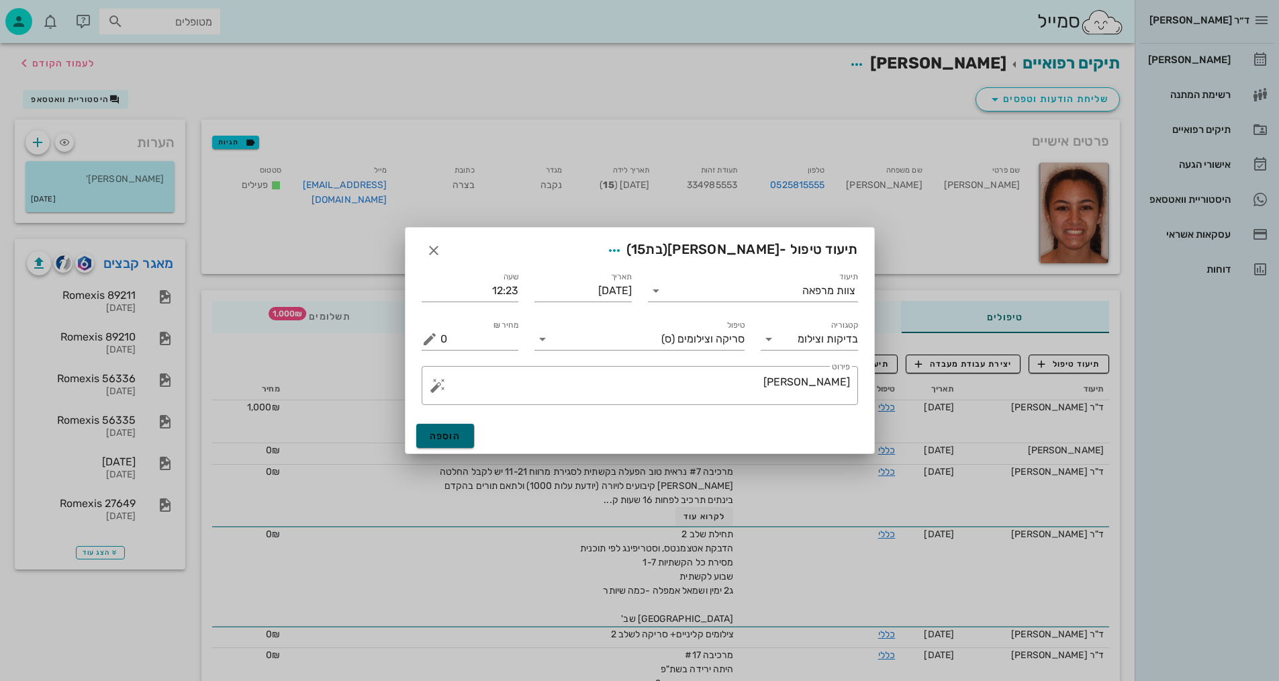
click at [455, 438] on span "הוספה" at bounding box center [446, 435] width 32 height 11
